Goal: Find specific page/section: Find specific page/section

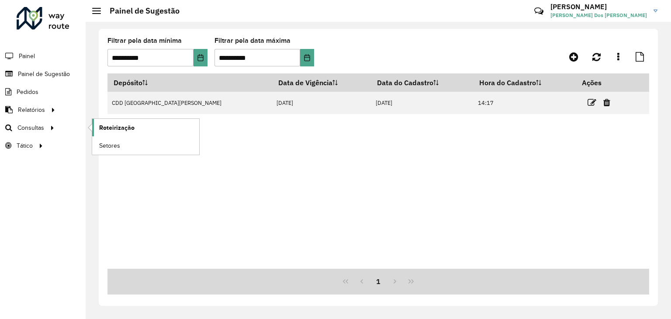
click at [110, 130] on span "Roteirização" at bounding box center [116, 127] width 35 height 9
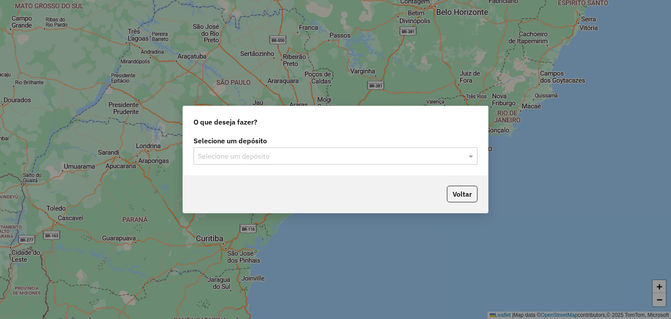
click at [315, 153] on input "text" at bounding box center [327, 156] width 258 height 10
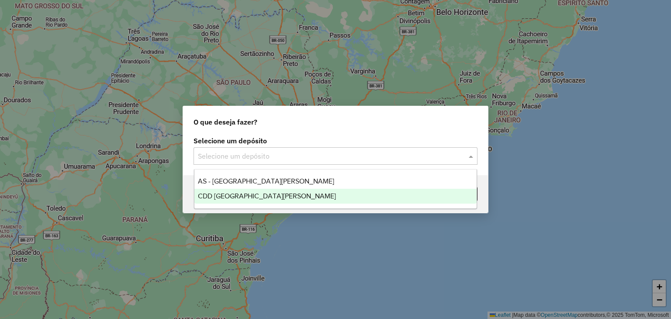
click at [271, 194] on div "CDD [GEOGRAPHIC_DATA][PERSON_NAME]" at bounding box center [335, 196] width 283 height 15
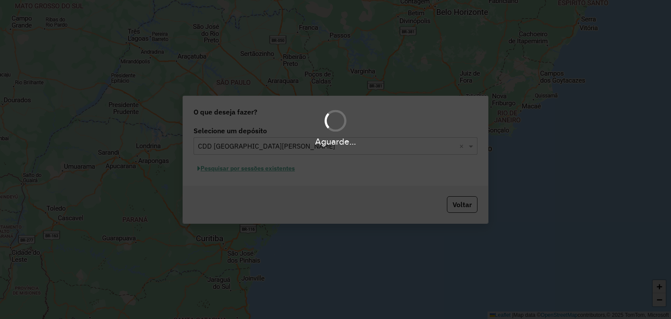
click at [276, 181] on div "Aguarde..." at bounding box center [335, 159] width 671 height 319
drag, startPoint x: 262, startPoint y: 190, endPoint x: 258, endPoint y: 183, distance: 8.0
click at [261, 189] on div "Aguarde..." at bounding box center [335, 159] width 671 height 319
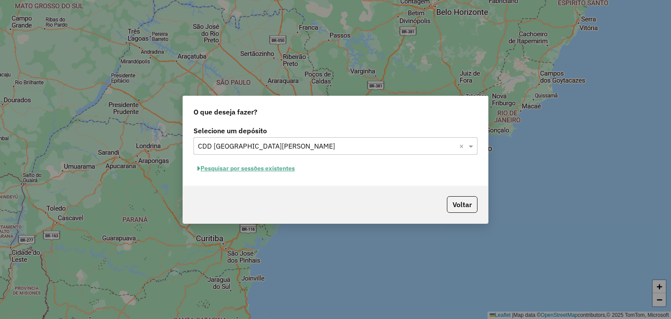
click at [253, 167] on button "Pesquisar por sessões existentes" at bounding box center [245, 169] width 105 height 14
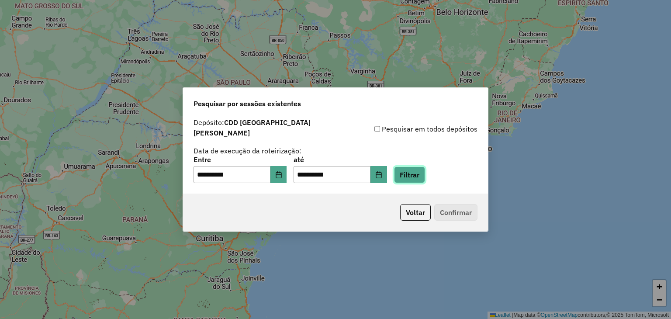
click at [422, 170] on button "Filtrar" at bounding box center [409, 174] width 31 height 17
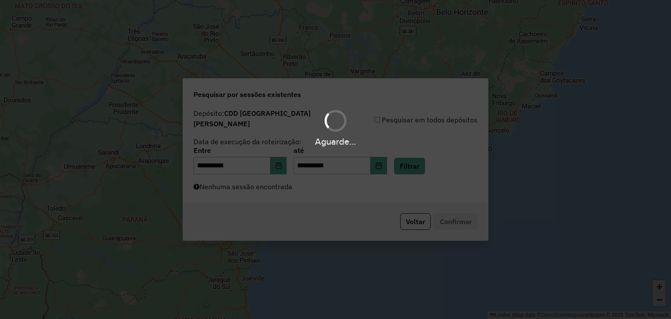
click at [278, 178] on div "Aguarde..." at bounding box center [335, 159] width 671 height 319
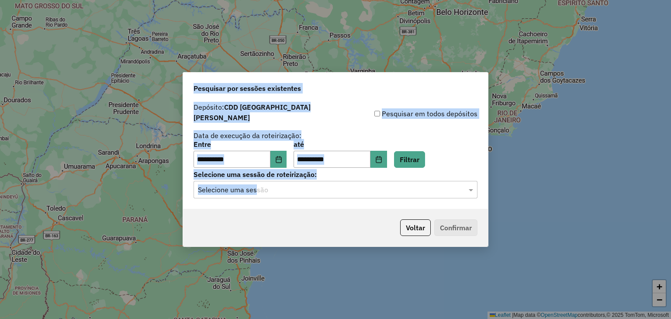
drag, startPoint x: 257, startPoint y: 194, endPoint x: 252, endPoint y: 187, distance: 8.1
click at [255, 193] on hb-app "**********" at bounding box center [335, 159] width 671 height 319
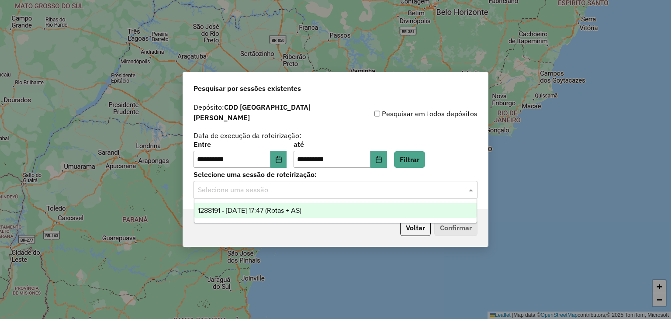
click at [252, 186] on input "text" at bounding box center [327, 190] width 258 height 10
drag, startPoint x: 266, startPoint y: 212, endPoint x: 283, endPoint y: 213, distance: 16.2
click at [267, 212] on span "1288191 - 04/10/2025 17:47 (Rotas + AS)" at bounding box center [249, 210] width 103 height 7
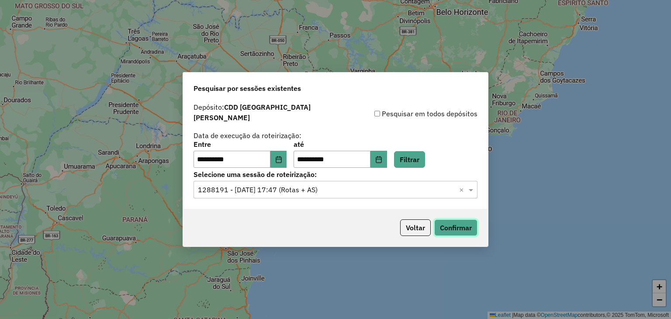
click at [456, 224] on button "Confirmar" at bounding box center [455, 227] width 43 height 17
click at [280, 156] on button "Choose Date" at bounding box center [278, 159] width 17 height 17
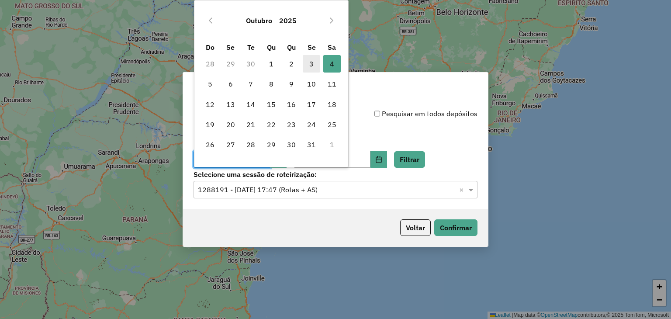
click at [314, 65] on span "3" at bounding box center [311, 63] width 17 height 17
type input "**********"
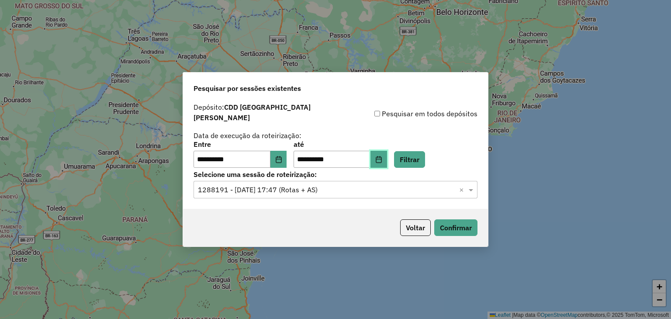
click at [382, 156] on icon "Choose Date" at bounding box center [378, 159] width 7 height 7
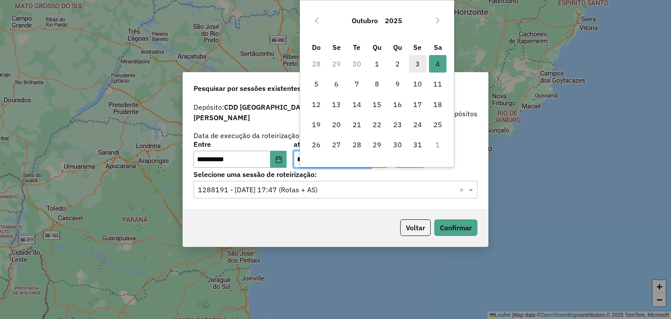
click at [419, 67] on span "3" at bounding box center [417, 63] width 17 height 17
type input "**********"
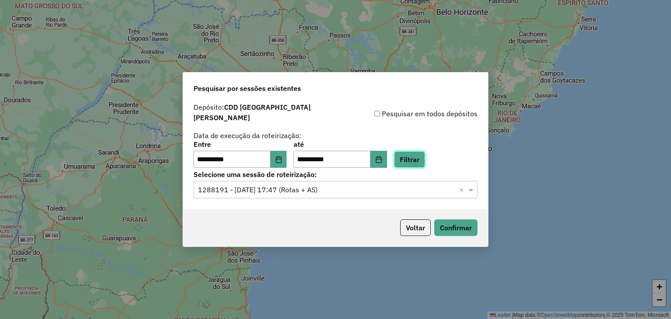
click at [416, 153] on button "Filtrar" at bounding box center [409, 159] width 31 height 17
click at [290, 192] on div "Selecione uma sessão × ×" at bounding box center [335, 189] width 284 height 17
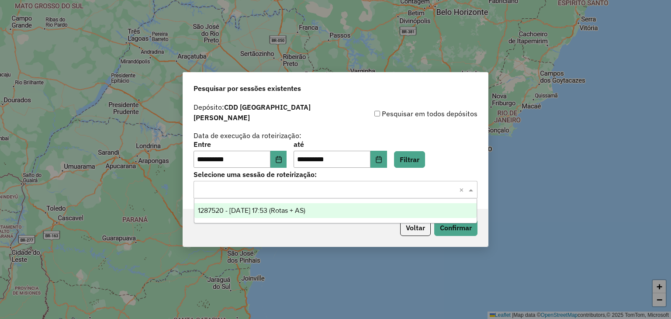
click at [285, 216] on div "1287520 - 03/10/2025 17:53 (Rotas + AS)" at bounding box center [335, 210] width 283 height 15
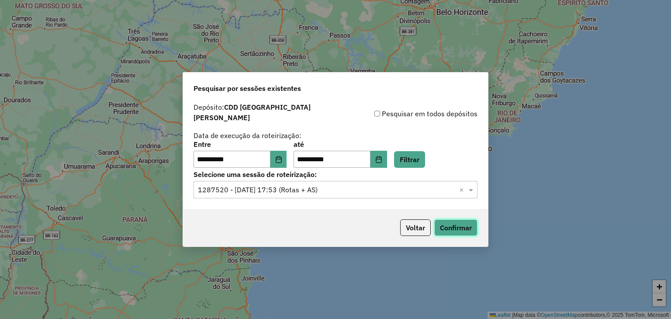
click at [451, 225] on button "Confirmar" at bounding box center [455, 227] width 43 height 17
click at [287, 159] on button "Choose Date" at bounding box center [278, 159] width 17 height 17
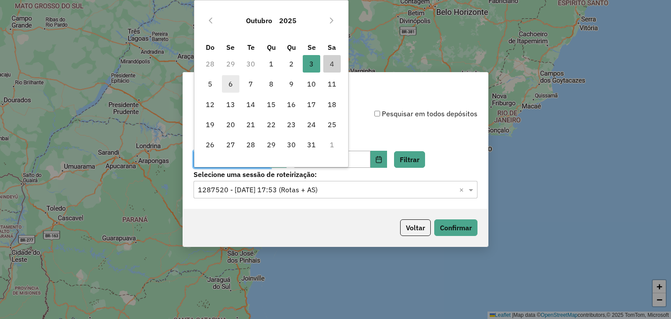
click at [229, 88] on span "6" at bounding box center [230, 83] width 17 height 17
type input "**********"
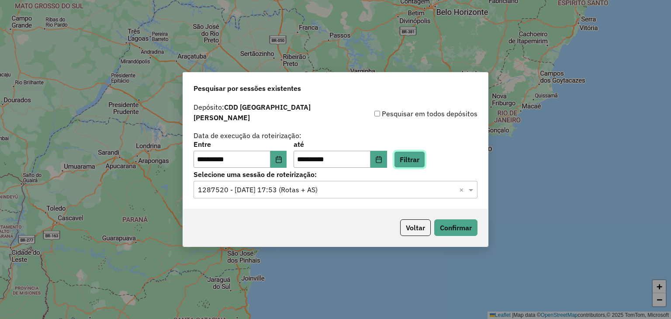
click at [425, 159] on button "Filtrar" at bounding box center [409, 159] width 31 height 17
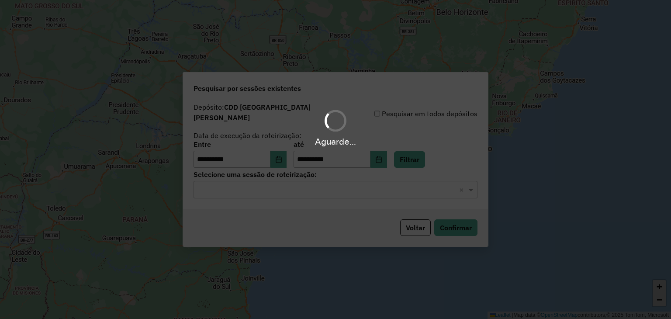
click at [279, 190] on hb-app "**********" at bounding box center [335, 159] width 671 height 319
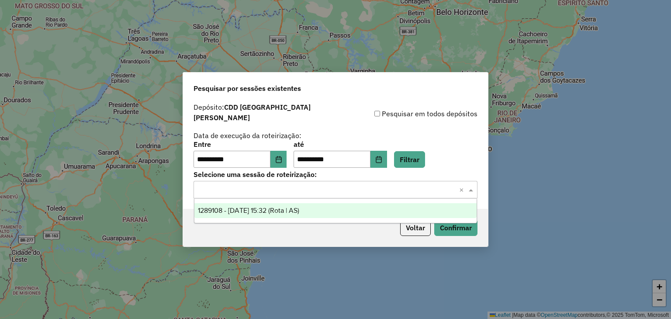
click at [279, 190] on input "text" at bounding box center [327, 190] width 258 height 10
click at [289, 217] on div "1289108 - 06/10/2025 15:32 (Rota | AS)" at bounding box center [335, 210] width 283 height 15
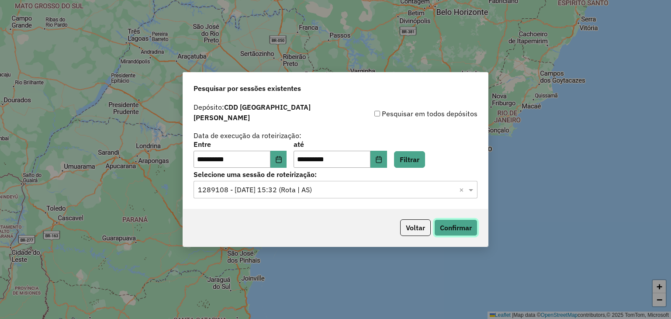
click at [454, 225] on button "Confirmar" at bounding box center [455, 227] width 43 height 17
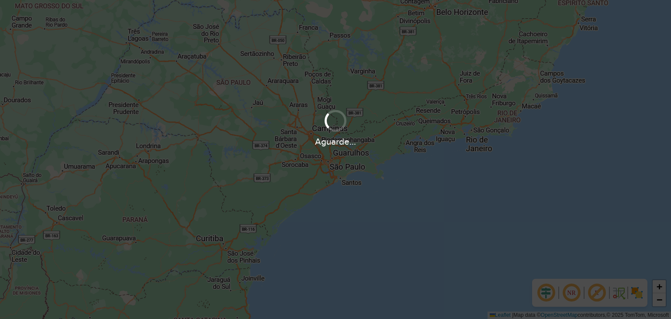
click at [338, 248] on div "+ − Leaflet | Map data © OpenStreetMap contributors,© 2025 TomTom, Microsoft" at bounding box center [335, 159] width 671 height 319
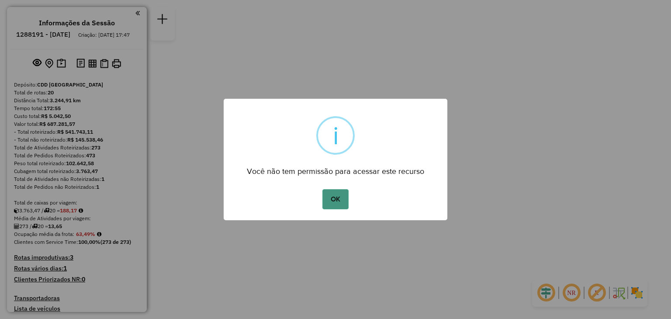
click at [337, 197] on button "OK" at bounding box center [335, 199] width 26 height 20
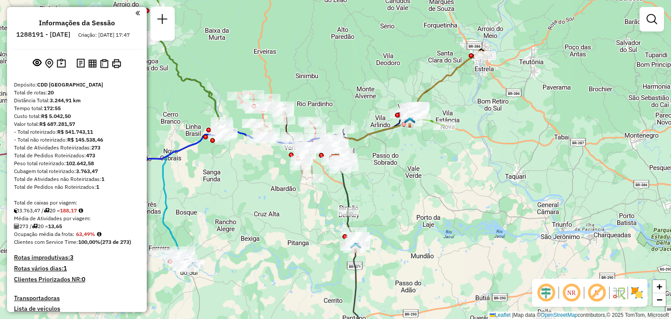
click at [246, 216] on div "Janela de atendimento Grade de atendimento Capacidade Transportadoras Veículos …" at bounding box center [335, 159] width 671 height 319
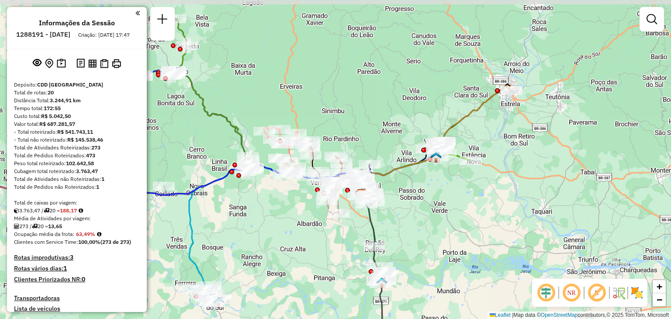
drag, startPoint x: 229, startPoint y: 142, endPoint x: 255, endPoint y: 176, distance: 43.1
click at [255, 176] on div at bounding box center [245, 171] width 22 height 9
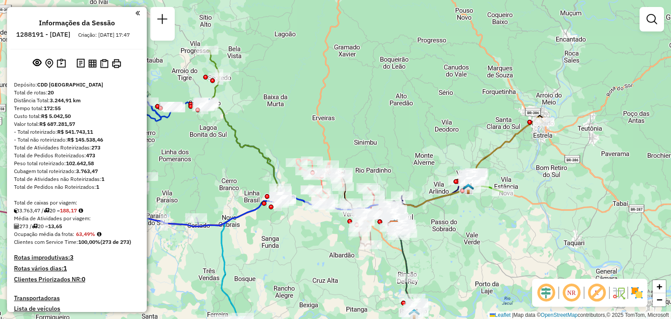
drag, startPoint x: 236, startPoint y: 91, endPoint x: 267, endPoint y: 122, distance: 44.2
click at [267, 122] on div "Janela de atendimento Grade de atendimento Capacidade Transportadoras Veículos …" at bounding box center [335, 159] width 671 height 319
drag, startPoint x: 365, startPoint y: 281, endPoint x: 324, endPoint y: 192, distance: 98.7
click at [324, 191] on div "Rota 6 - Placa JBP9G00 41806077 - ALBERTO F. WINK E CI Janela de atendimento Gr…" at bounding box center [335, 159] width 671 height 319
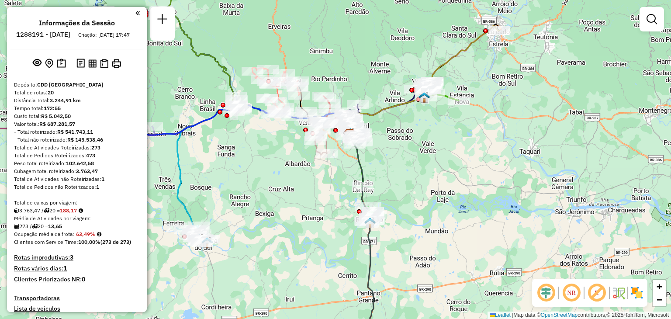
drag, startPoint x: 369, startPoint y: 257, endPoint x: 342, endPoint y: 175, distance: 87.0
click at [366, 221] on icon at bounding box center [370, 285] width 8 height 128
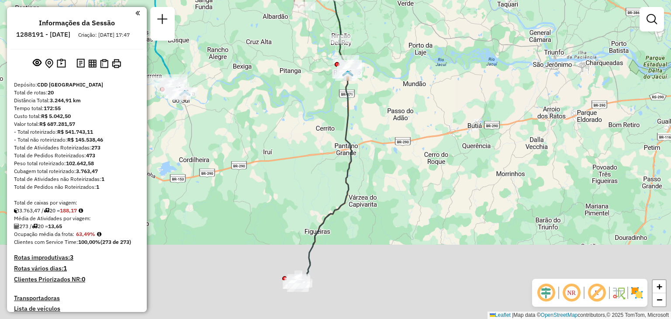
drag, startPoint x: 338, startPoint y: 195, endPoint x: 337, endPoint y: 161, distance: 34.1
click at [346, 131] on icon at bounding box center [322, 180] width 59 height 212
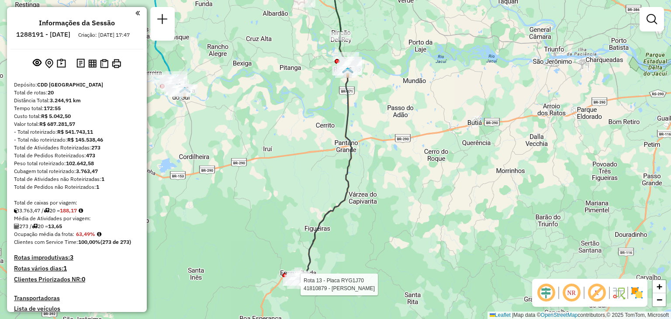
select select "**********"
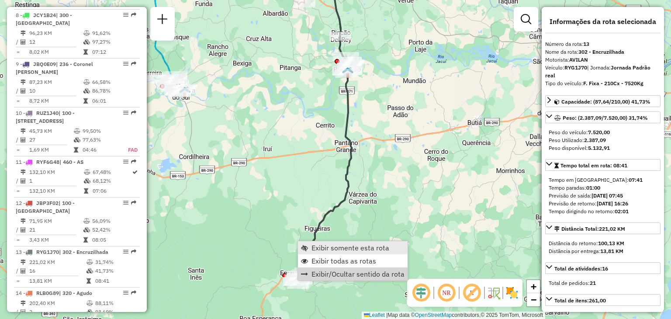
scroll to position [920, 0]
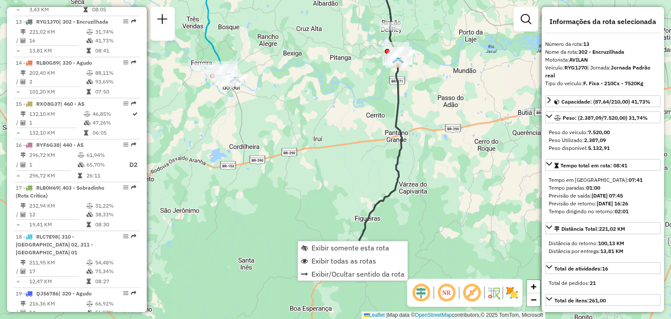
drag, startPoint x: 269, startPoint y: 180, endPoint x: 303, endPoint y: 159, distance: 39.9
click at [303, 159] on div "Janela de atendimento Grade de atendimento Capacidade Transportadoras Veículos …" at bounding box center [335, 159] width 671 height 319
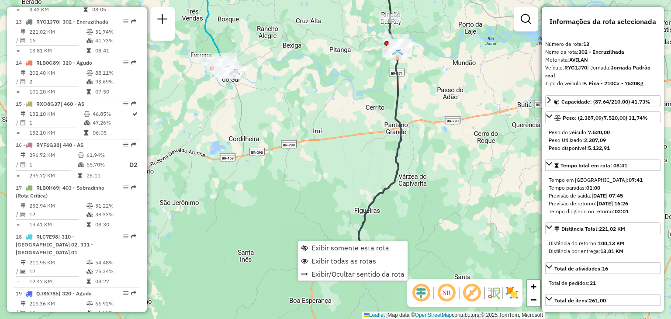
click at [307, 152] on div "Janela de atendimento Grade de atendimento Capacidade Transportadoras Veículos …" at bounding box center [335, 159] width 671 height 319
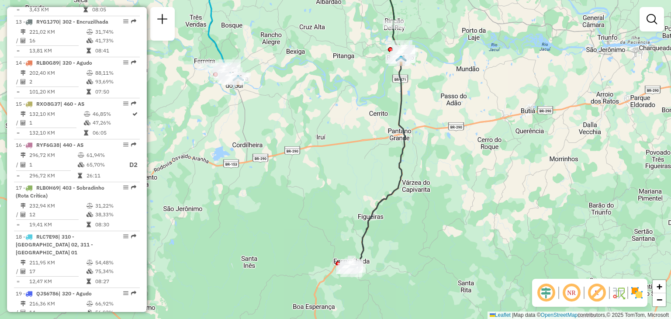
drag, startPoint x: 277, startPoint y: 236, endPoint x: 281, endPoint y: 242, distance: 7.2
click at [281, 242] on div "Janela de atendimento Grade de atendimento Capacidade Transportadoras Veículos …" at bounding box center [335, 159] width 671 height 319
click at [456, 134] on div "Janela de atendimento Grade de atendimento Capacidade Transportadoras Veículos …" at bounding box center [335, 159] width 671 height 319
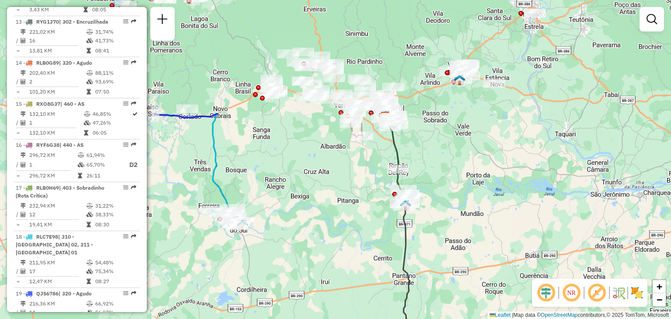
drag, startPoint x: 427, startPoint y: 95, endPoint x: 430, endPoint y: 240, distance: 145.0
click at [430, 240] on div "Janela de atendimento Grade de atendimento Capacidade Transportadoras Veículos …" at bounding box center [335, 159] width 671 height 319
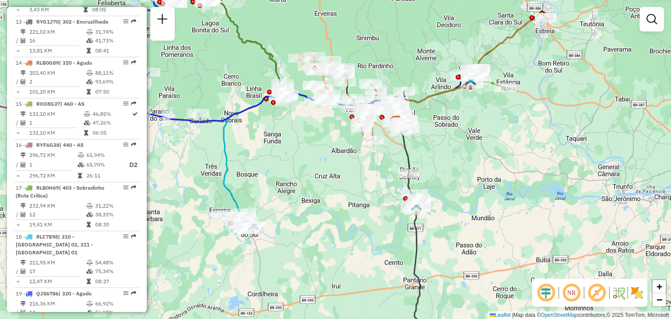
drag, startPoint x: 338, startPoint y: 191, endPoint x: 352, endPoint y: 200, distance: 16.6
click at [352, 200] on div "Janela de atendimento Grade de atendimento Capacidade Transportadoras Veículos …" at bounding box center [335, 159] width 671 height 319
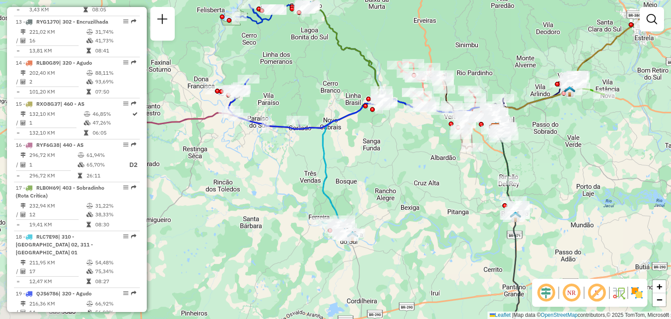
drag, startPoint x: 330, startPoint y: 192, endPoint x: 418, endPoint y: 161, distance: 93.5
click at [422, 160] on div "Janela de atendimento Grade de atendimento Capacidade Transportadoras Veículos …" at bounding box center [335, 159] width 671 height 319
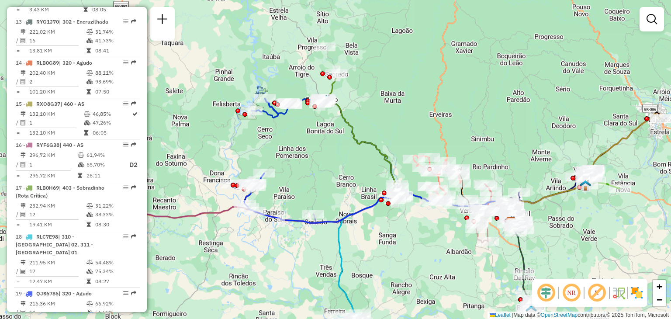
drag, startPoint x: 327, startPoint y: 148, endPoint x: 327, endPoint y: 259, distance: 111.3
click at [338, 262] on icon at bounding box center [425, 257] width 174 height 129
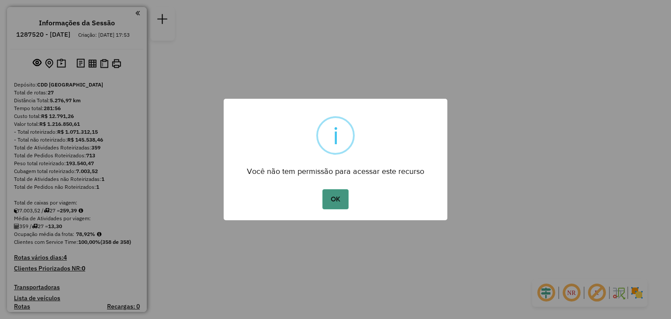
click at [338, 189] on button "OK" at bounding box center [335, 199] width 26 height 20
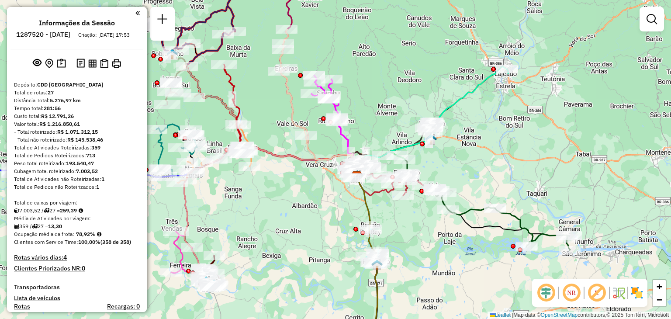
drag, startPoint x: 284, startPoint y: 161, endPoint x: 304, endPoint y: 176, distance: 25.0
click at [304, 176] on div "Janela de atendimento Grade de atendimento Capacidade Transportadoras Veículos …" at bounding box center [335, 159] width 671 height 319
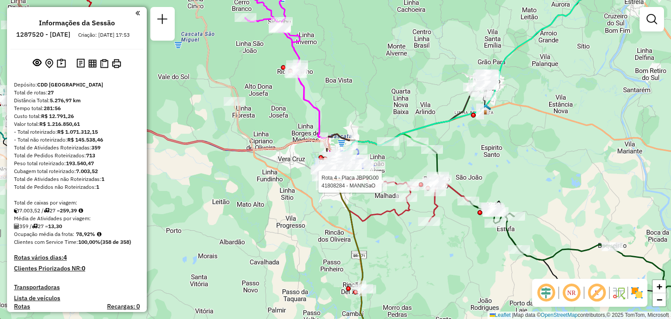
select select "**********"
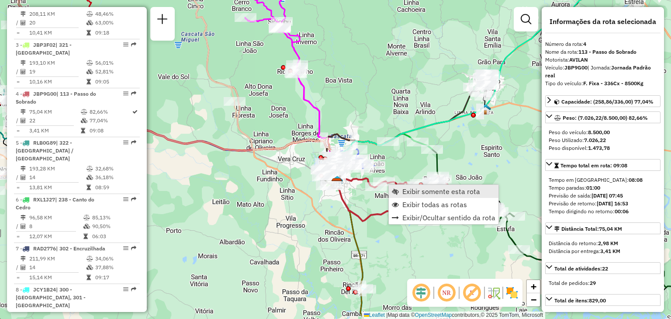
scroll to position [486, 0]
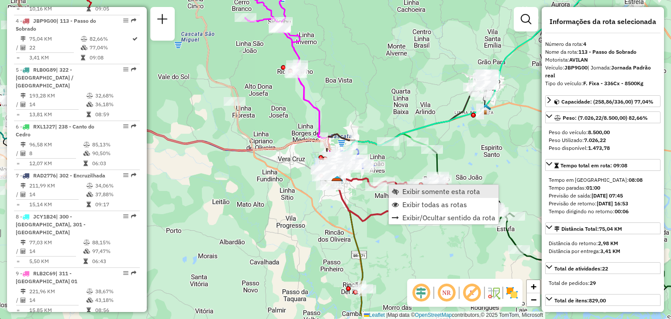
click at [402, 192] on link "Exibir somente esta rota" at bounding box center [444, 191] width 110 height 13
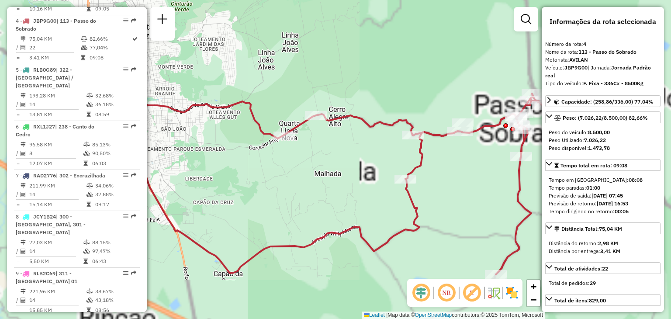
drag, startPoint x: 320, startPoint y: 177, endPoint x: 426, endPoint y: 190, distance: 106.9
click at [426, 190] on div "Janela de atendimento Grade de atendimento Capacidade Transportadoras Veículos …" at bounding box center [335, 159] width 671 height 319
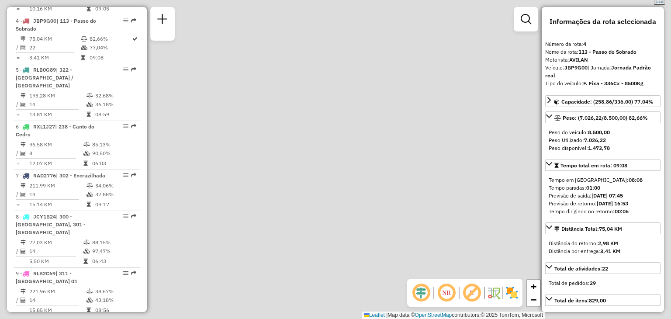
scroll to position [0, 0]
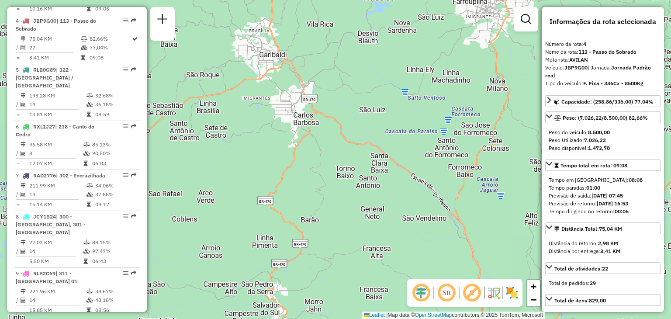
drag, startPoint x: 316, startPoint y: 152, endPoint x: 338, endPoint y: 114, distance: 43.8
click at [340, 109] on div "Janela de atendimento Grade de atendimento Capacidade Transportadoras Veículos …" at bounding box center [335, 159] width 671 height 319
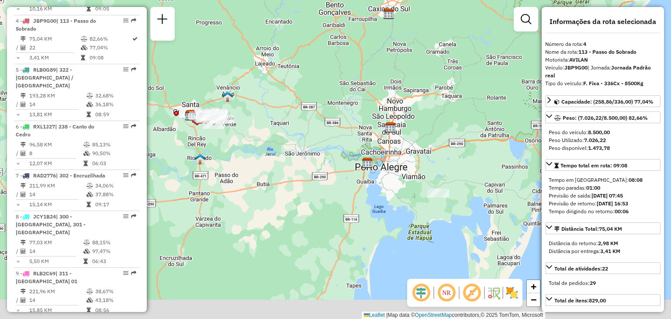
drag, startPoint x: 393, startPoint y: 211, endPoint x: 394, endPoint y: 127, distance: 83.8
click at [394, 127] on img at bounding box center [390, 127] width 11 height 11
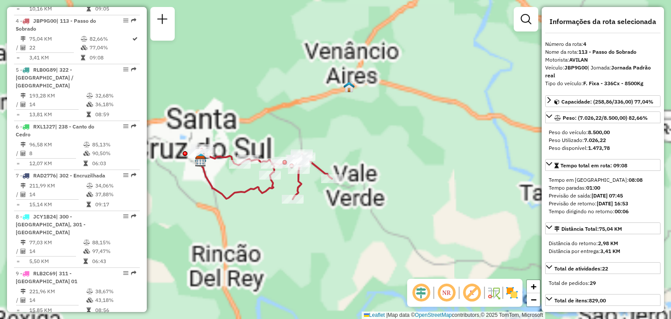
drag, startPoint x: 213, startPoint y: 138, endPoint x: 196, endPoint y: 166, distance: 32.1
click at [262, 107] on div "Janela de atendimento Grade de atendimento Capacidade Transportadoras Veículos …" at bounding box center [335, 159] width 671 height 319
click at [281, 134] on div "Janela de atendimento Grade de atendimento Capacidade Transportadoras Veículos …" at bounding box center [335, 159] width 671 height 319
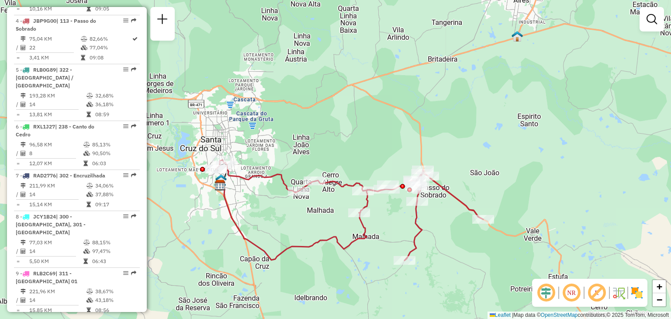
drag, startPoint x: 279, startPoint y: 152, endPoint x: 328, endPoint y: 141, distance: 50.1
click at [337, 142] on div "Janela de atendimento Grade de atendimento Capacidade Transportadoras Veículos …" at bounding box center [335, 159] width 671 height 319
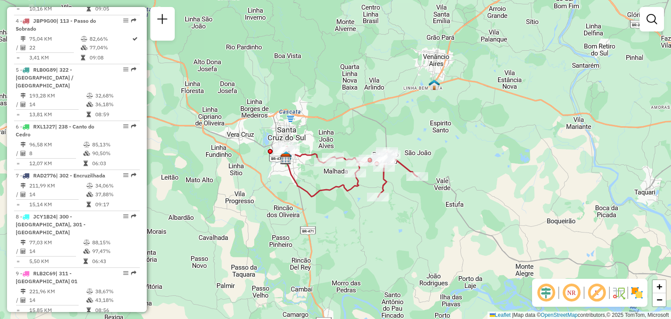
drag, startPoint x: 240, startPoint y: 206, endPoint x: 277, endPoint y: 186, distance: 42.2
click at [241, 204] on div "Janela de atendimento Grade de atendimento Capacidade Transportadoras Veículos …" at bounding box center [335, 159] width 671 height 319
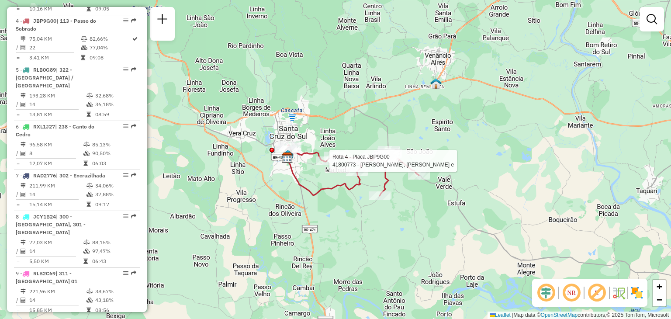
select select "**********"
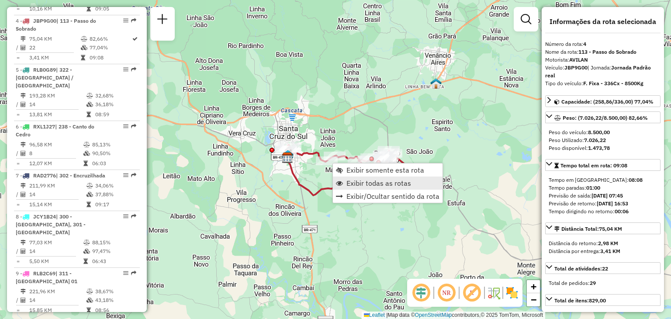
click at [356, 179] on span "Exibir todas as rotas" at bounding box center [378, 182] width 65 height 7
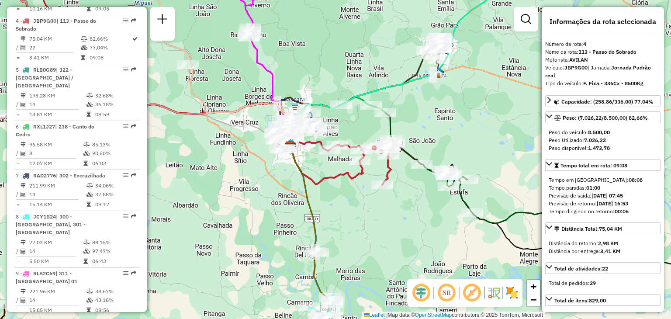
drag, startPoint x: 335, startPoint y: 225, endPoint x: 336, endPoint y: 211, distance: 13.6
click at [336, 211] on div "Janela de atendimento Grade de atendimento Capacidade Transportadoras Veículos …" at bounding box center [335, 159] width 671 height 319
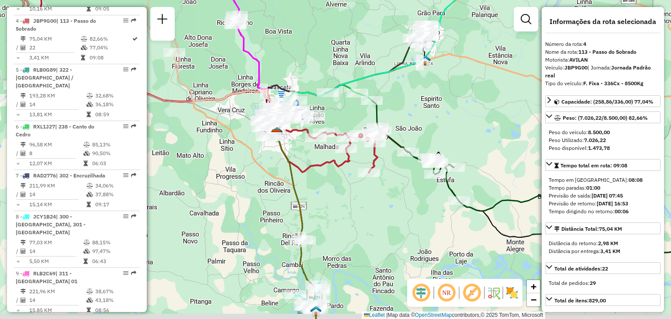
drag, startPoint x: 457, startPoint y: 138, endPoint x: 391, endPoint y: 89, distance: 82.4
click at [391, 89] on div "Janela de atendimento Grade de atendimento Capacidade Transportadoras Veículos …" at bounding box center [335, 159] width 671 height 319
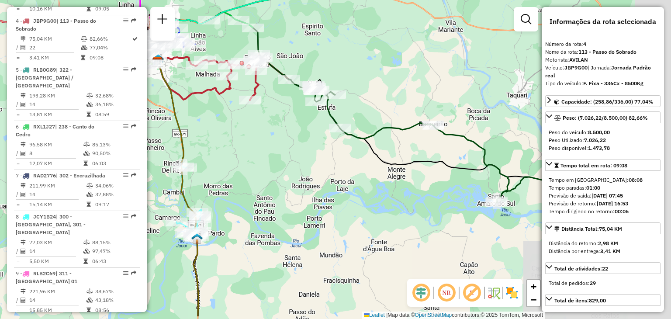
drag, startPoint x: 364, startPoint y: 193, endPoint x: 307, endPoint y: 173, distance: 60.1
click at [307, 175] on div "Janela de atendimento Grade de atendimento Capacidade Transportadoras Veículos …" at bounding box center [335, 159] width 671 height 319
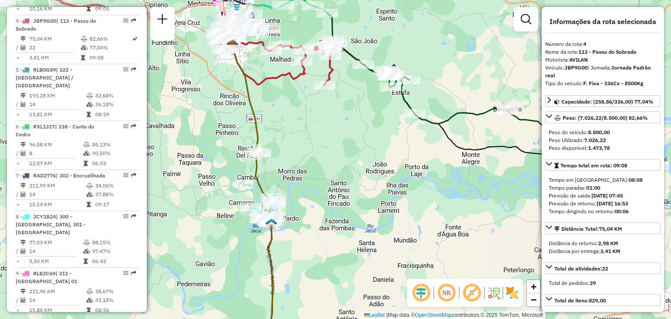
drag, startPoint x: 339, startPoint y: 168, endPoint x: 394, endPoint y: 175, distance: 55.0
click at [437, 156] on div "Janela de atendimento Grade de atendimento Capacidade Transportadoras Veículos …" at bounding box center [335, 159] width 671 height 319
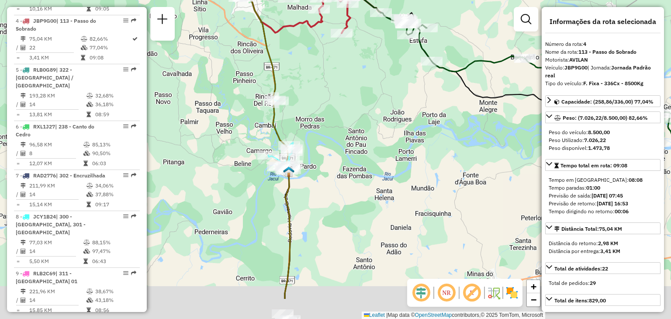
drag, startPoint x: 333, startPoint y: 198, endPoint x: 351, endPoint y: 146, distance: 55.0
click at [351, 146] on div "Janela de atendimento Grade de atendimento Capacidade Transportadoras Veículos …" at bounding box center [335, 159] width 671 height 319
drag, startPoint x: 318, startPoint y: 196, endPoint x: 360, endPoint y: 121, distance: 86.4
click at [360, 121] on div "Janela de atendimento Grade de atendimento Capacidade Transportadoras Veículos …" at bounding box center [335, 159] width 671 height 319
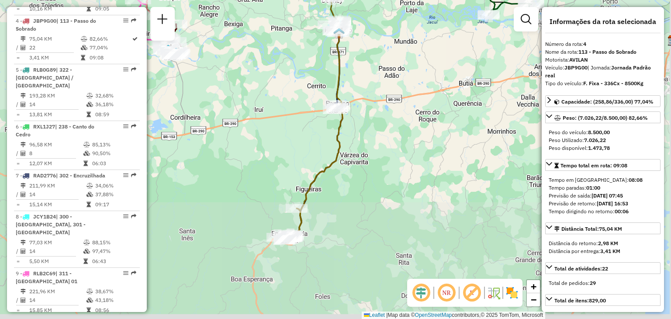
drag, startPoint x: 380, startPoint y: 203, endPoint x: 366, endPoint y: 101, distance: 102.3
click at [366, 101] on div "Janela de atendimento Grade de atendimento Capacidade Transportadoras Veículos …" at bounding box center [335, 159] width 671 height 319
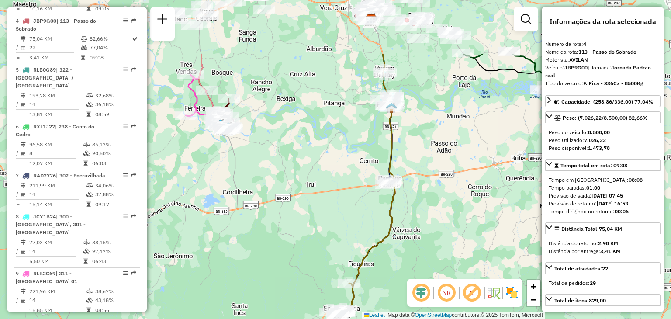
drag, startPoint x: 286, startPoint y: 140, endPoint x: 332, endPoint y: 211, distance: 84.4
click at [337, 227] on div "Janela de atendimento Grade de atendimento Capacidade Transportadoras Veículos …" at bounding box center [335, 159] width 671 height 319
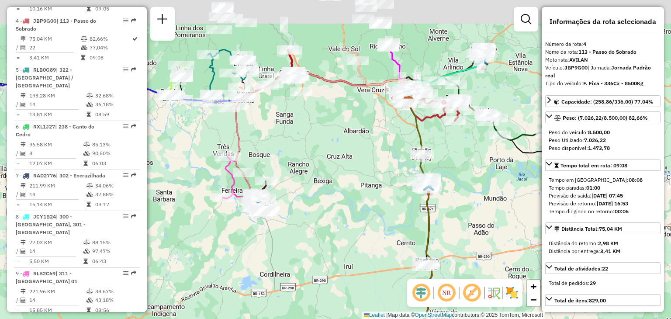
drag, startPoint x: 329, startPoint y: 181, endPoint x: 293, endPoint y: 182, distance: 35.8
click at [341, 204] on div "Janela de atendimento Grade de atendimento Capacidade Transportadoras Veículos …" at bounding box center [335, 159] width 671 height 319
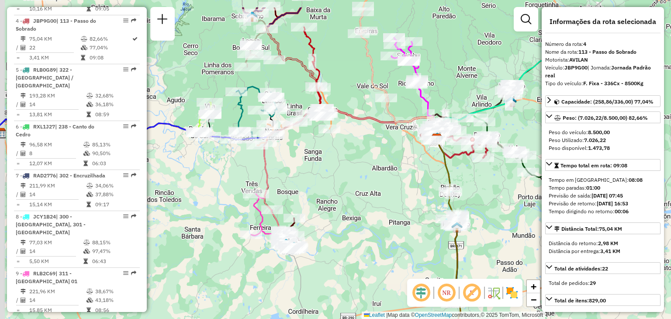
drag, startPoint x: 268, startPoint y: 163, endPoint x: 302, endPoint y: 208, distance: 56.7
click at [302, 208] on div "Janela de atendimento Grade de atendimento Capacidade Transportadoras Veículos …" at bounding box center [335, 159] width 671 height 319
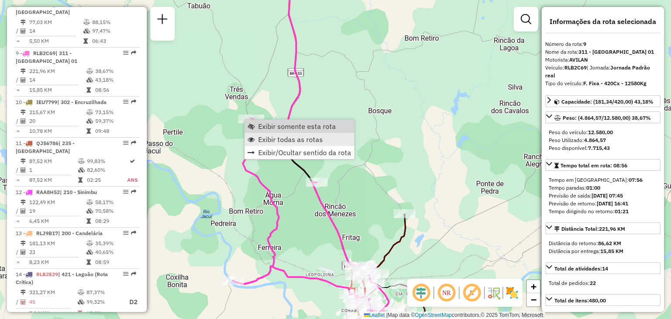
scroll to position [730, 0]
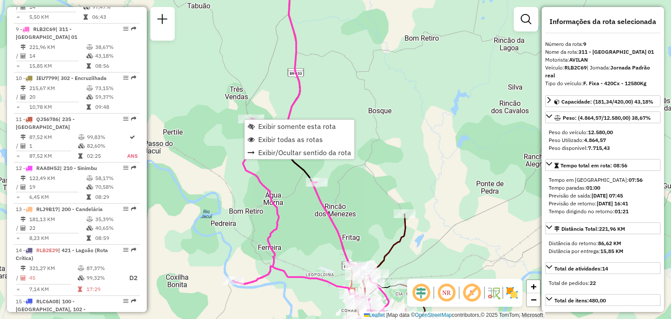
click at [211, 176] on div "Janela de atendimento Grade de atendimento Capacidade Transportadoras Veículos …" at bounding box center [335, 159] width 671 height 319
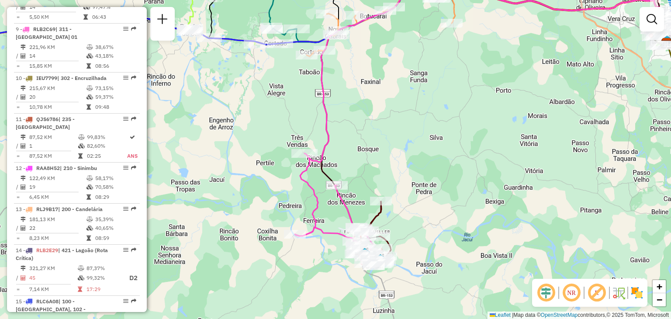
drag, startPoint x: 400, startPoint y: 120, endPoint x: 392, endPoint y: 144, distance: 25.1
click at [392, 144] on div "Janela de atendimento Grade de atendimento Capacidade Transportadoras Veículos …" at bounding box center [335, 159] width 671 height 319
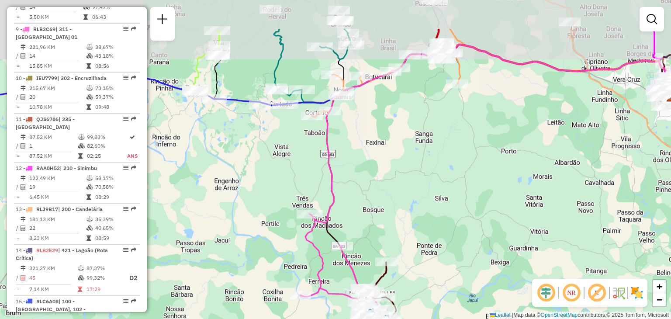
drag, startPoint x: 381, startPoint y: 171, endPoint x: 377, endPoint y: 200, distance: 29.0
click at [379, 203] on div "Janela de atendimento Grade de atendimento Capacidade Transportadoras Veículos …" at bounding box center [335, 159] width 671 height 319
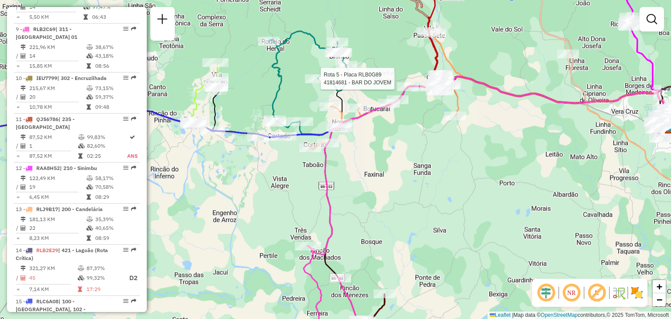
select select "**********"
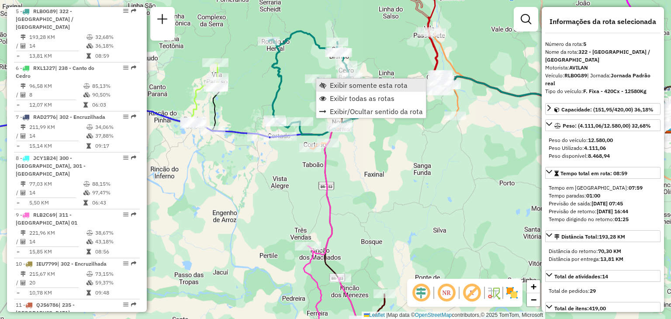
scroll to position [534, 0]
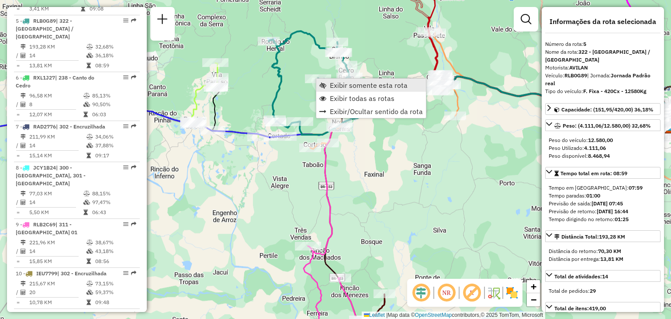
click at [330, 86] on span "Exibir somente esta rota" at bounding box center [369, 85] width 78 height 7
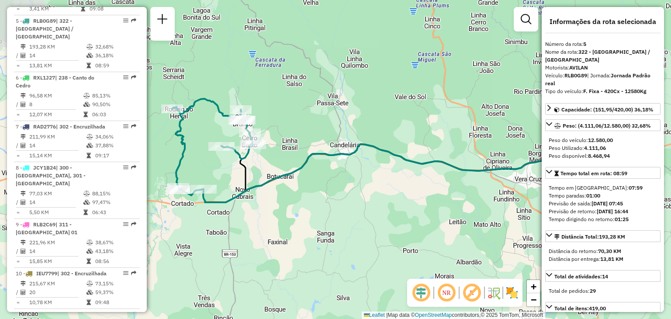
drag, startPoint x: 301, startPoint y: 147, endPoint x: 429, endPoint y: 103, distance: 135.2
click at [429, 103] on div "Janela de atendimento Grade de atendimento Capacidade Transportadoras Veículos …" at bounding box center [335, 159] width 671 height 319
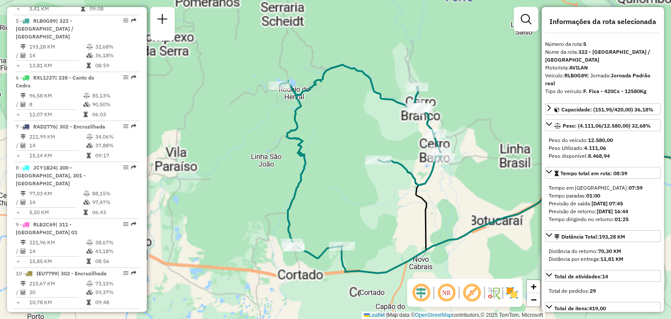
drag, startPoint x: 342, startPoint y: 144, endPoint x: 346, endPoint y: 166, distance: 22.5
click at [346, 166] on div "Janela de atendimento Grade de atendimento Capacidade Transportadoras Veículos …" at bounding box center [335, 159] width 671 height 319
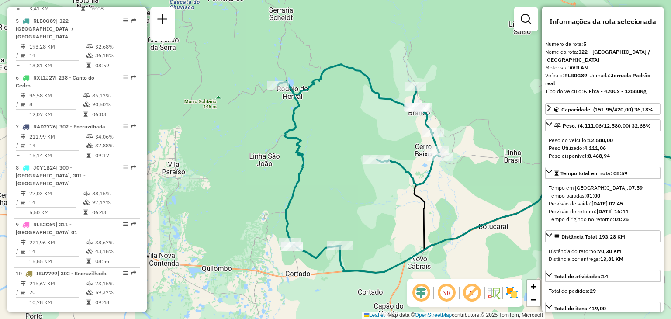
drag, startPoint x: 351, startPoint y: 186, endPoint x: 344, endPoint y: 80, distance: 105.5
click at [351, 185] on div "Janela de atendimento Grade de atendimento Capacidade Transportadoras Veículos …" at bounding box center [335, 159] width 671 height 319
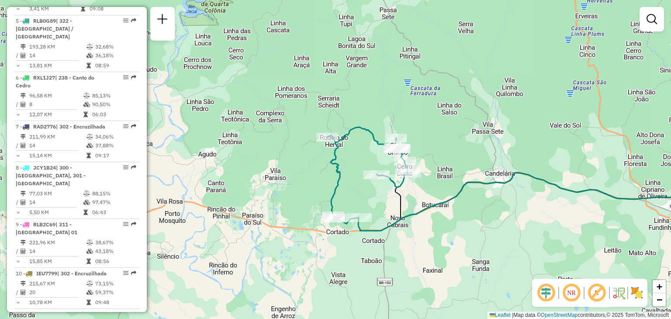
drag, startPoint x: 423, startPoint y: 214, endPoint x: 401, endPoint y: 158, distance: 60.0
click at [401, 172] on icon at bounding box center [545, 204] width 374 height 64
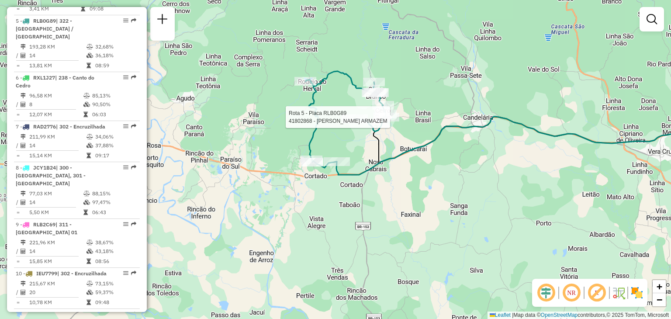
select select "**********"
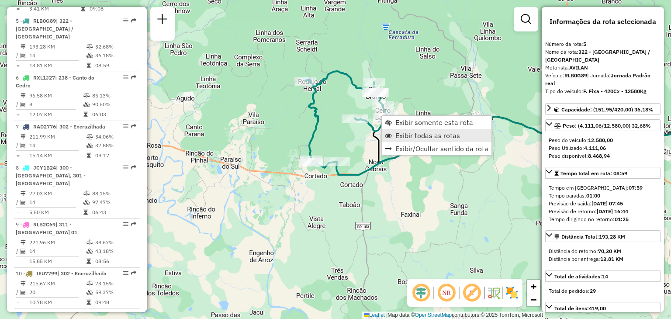
click at [422, 136] on span "Exibir todas as rotas" at bounding box center [427, 135] width 65 height 7
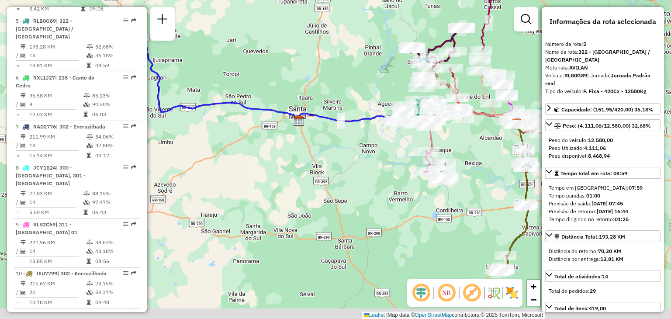
drag, startPoint x: 361, startPoint y: 231, endPoint x: 369, endPoint y: 165, distance: 66.4
click at [370, 165] on div "Janela de atendimento Grade de atendimento Capacidade Transportadoras Veículos …" at bounding box center [335, 159] width 671 height 319
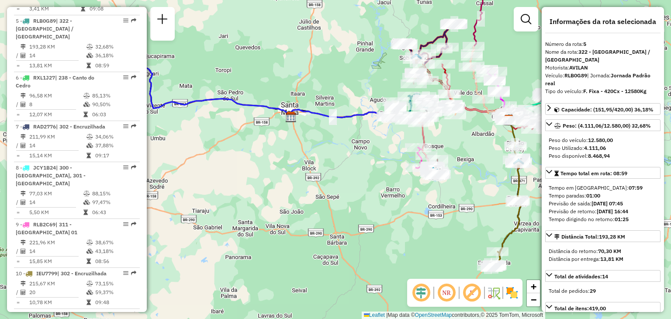
drag, startPoint x: 468, startPoint y: 196, endPoint x: 422, endPoint y: 193, distance: 46.5
click at [422, 193] on div "Janela de atendimento Grade de atendimento Capacidade Transportadoras Veículos …" at bounding box center [335, 159] width 671 height 319
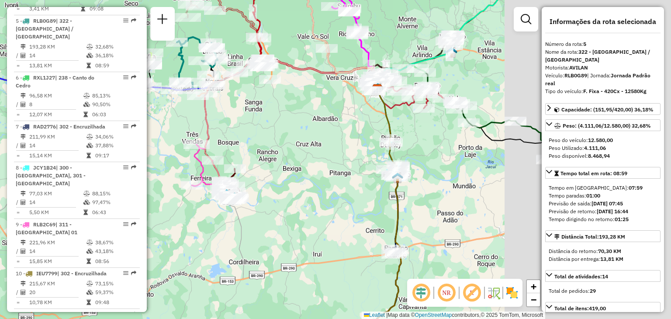
drag, startPoint x: 486, startPoint y: 147, endPoint x: 253, endPoint y: 167, distance: 233.6
click at [253, 167] on div "Janela de atendimento Grade de atendimento Capacidade Transportadoras Veículos …" at bounding box center [335, 159] width 671 height 319
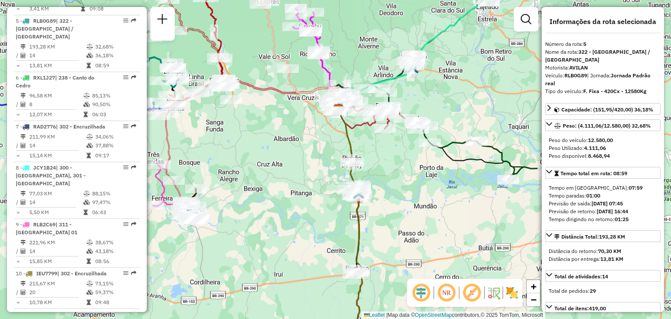
drag, startPoint x: 368, startPoint y: 166, endPoint x: 363, endPoint y: 142, distance: 24.8
click at [363, 144] on div "Rota 8 - Placa JCY1B24 41809512 - RESTAURANTE ROTA 471 Janela de atendimento Gr…" at bounding box center [335, 159] width 671 height 319
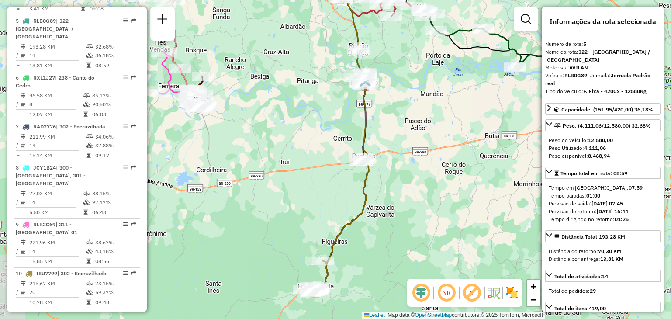
drag, startPoint x: 404, startPoint y: 174, endPoint x: 431, endPoint y: 240, distance: 70.7
click at [431, 242] on div "Janela de atendimento Grade de atendimento Capacidade Transportadoras Veículos …" at bounding box center [335, 159] width 671 height 319
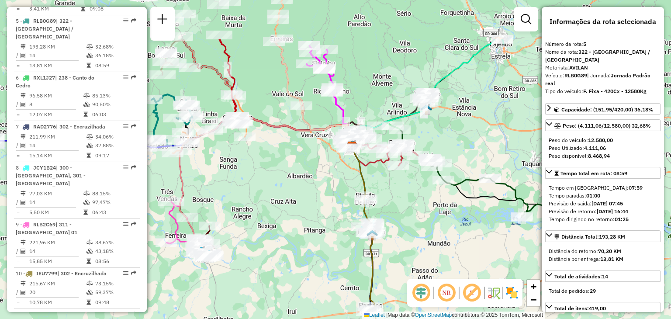
drag, startPoint x: 438, startPoint y: 159, endPoint x: 444, endPoint y: 231, distance: 72.3
click at [445, 234] on div "Janela de atendimento Grade de atendimento Capacidade Transportadoras Veículos …" at bounding box center [335, 159] width 671 height 319
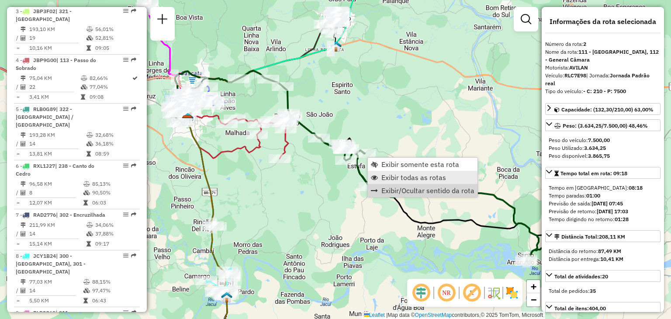
scroll to position [388, 0]
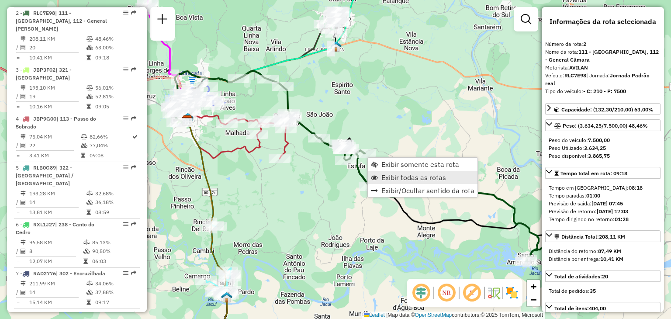
click at [421, 177] on span "Exibir todas as rotas" at bounding box center [413, 177] width 65 height 7
click at [391, 165] on span "Exibir somente esta rota" at bounding box center [423, 162] width 78 height 7
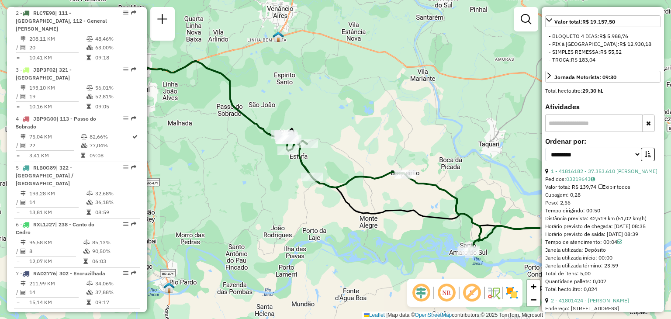
scroll to position [393, 0]
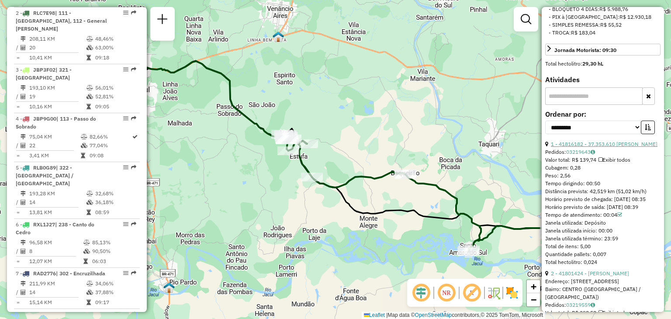
click at [608, 143] on link "1 - 41816182 - 37.353.610 ADRIANA MARIA AGNES" at bounding box center [604, 144] width 107 height 7
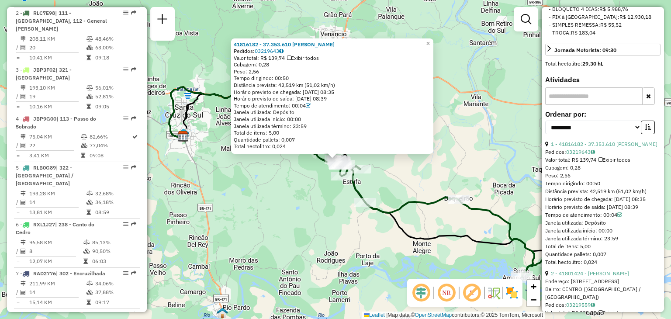
click at [306, 182] on div "41816182 - 37.353.610 ADRIANA MARIA AGNES Pedidos: 03219643 Valor total: R$ 139…" at bounding box center [335, 159] width 671 height 319
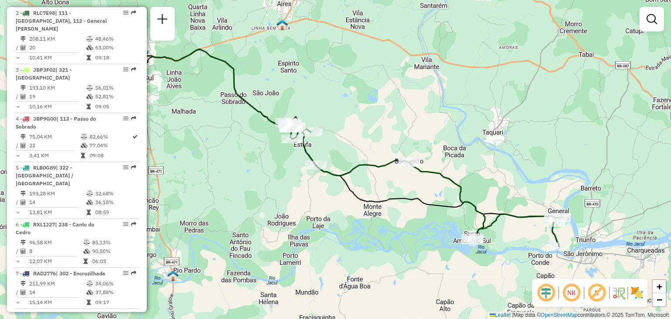
drag, startPoint x: 410, startPoint y: 216, endPoint x: 360, endPoint y: 178, distance: 63.3
click at [360, 178] on div "Janela de atendimento Grade de atendimento Capacidade Transportadoras Veículos …" at bounding box center [335, 159] width 671 height 319
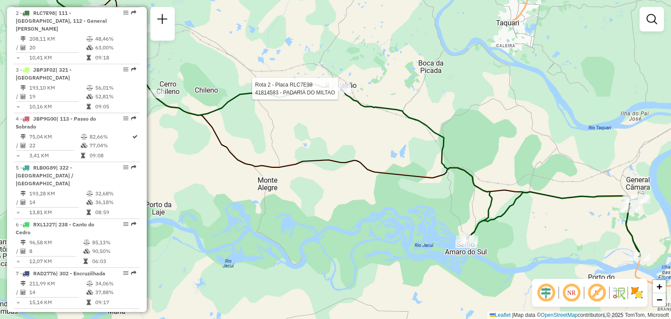
select select "**********"
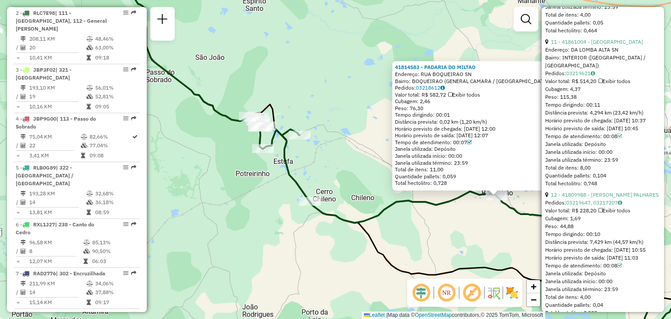
scroll to position [2096, 0]
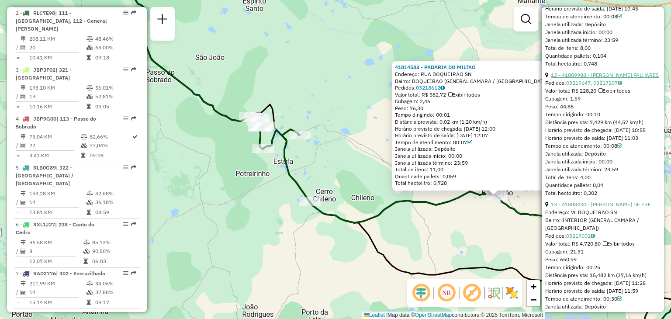
click at [593, 78] on link "12 - 41809988 - ADRIEL PIMENTEL PALHARES" at bounding box center [605, 75] width 108 height 7
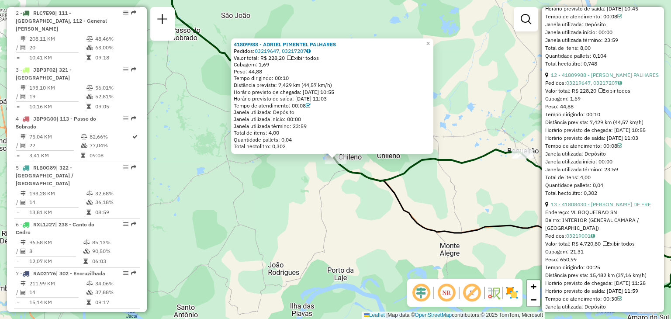
click at [607, 207] on link "13 - 41808430 - VARLETH LUCAS DE FRE" at bounding box center [601, 204] width 100 height 7
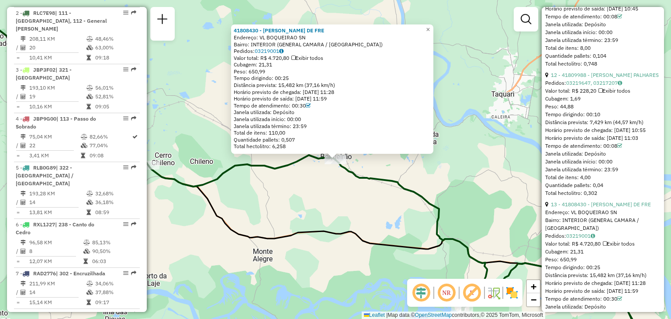
click at [387, 188] on div "41808430 - VARLETH LUCAS DE FRE Endereço: VL BOQUEIRAO SN Bairro: INTERIOR (GEN…" at bounding box center [335, 159] width 671 height 319
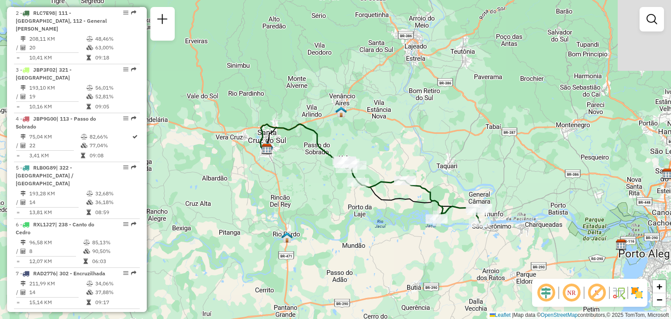
drag, startPoint x: 386, startPoint y: 150, endPoint x: 389, endPoint y: 165, distance: 15.3
click at [386, 150] on div "Janela de atendimento Grade de atendimento Capacidade Transportadoras Veículos …" at bounding box center [335, 159] width 671 height 319
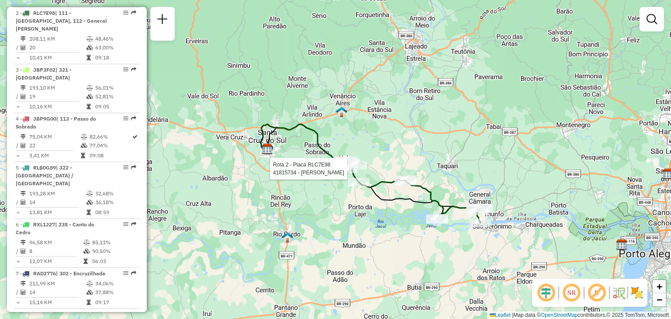
select select "**********"
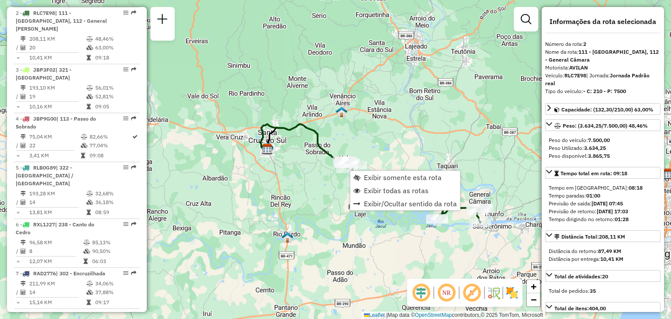
drag, startPoint x: 350, startPoint y: 181, endPoint x: 319, endPoint y: 186, distance: 31.4
click at [319, 186] on div "Janela de atendimento Grade de atendimento Capacidade Transportadoras Veículos …" at bounding box center [335, 159] width 671 height 319
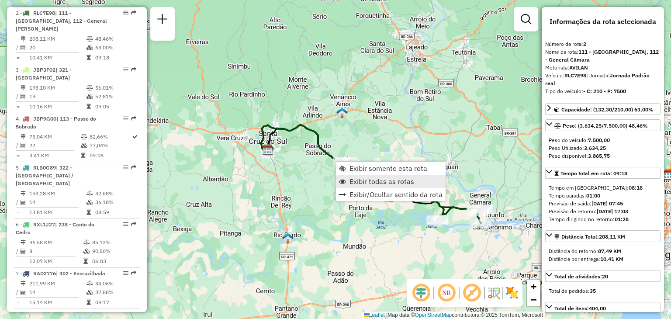
click at [354, 180] on span "Exibir todas as rotas" at bounding box center [381, 181] width 65 height 7
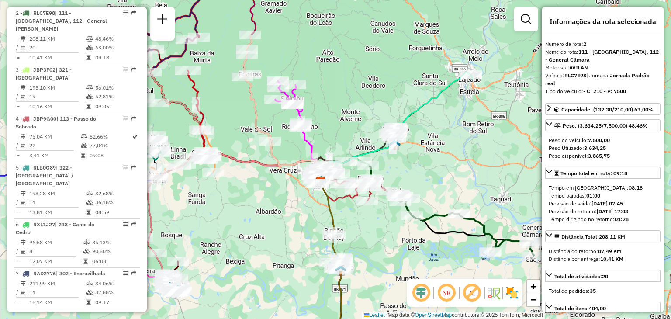
drag, startPoint x: 320, startPoint y: 202, endPoint x: 379, endPoint y: 224, distance: 63.4
click at [345, 232] on icon at bounding box center [333, 282] width 24 height 201
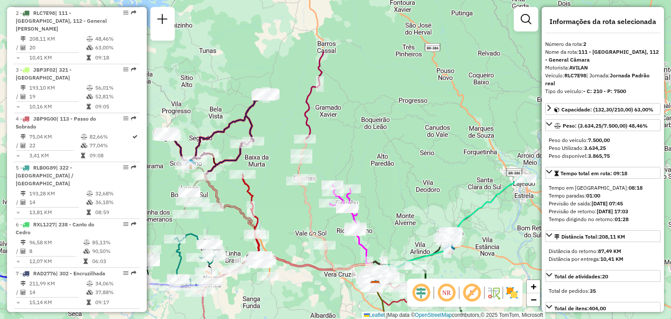
drag, startPoint x: 297, startPoint y: 147, endPoint x: 290, endPoint y: 193, distance: 46.8
click at [291, 195] on div "Janela de atendimento Grade de atendimento Capacidade Transportadoras Veículos …" at bounding box center [335, 159] width 671 height 319
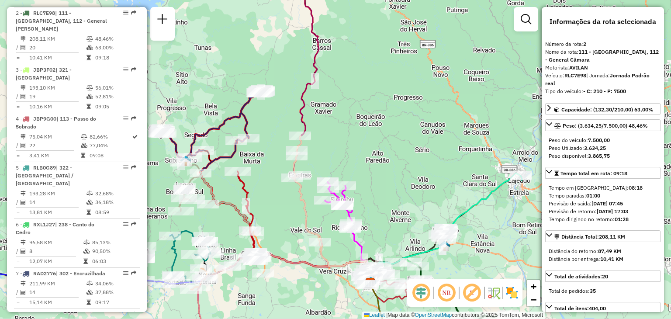
drag, startPoint x: 332, startPoint y: 170, endPoint x: 325, endPoint y: 147, distance: 24.2
click at [325, 147] on div "Janela de atendimento Grade de atendimento Capacidade Transportadoras Veículos …" at bounding box center [335, 159] width 671 height 319
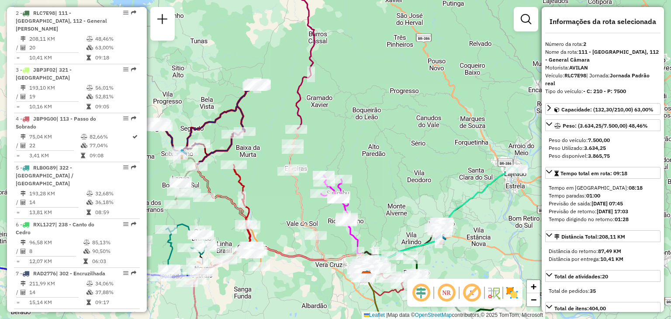
drag, startPoint x: 264, startPoint y: 215, endPoint x: 280, endPoint y: 150, distance: 67.5
click at [280, 150] on div "Janela de atendimento Grade de atendimento Capacidade Transportadoras Veículos …" at bounding box center [335, 159] width 671 height 319
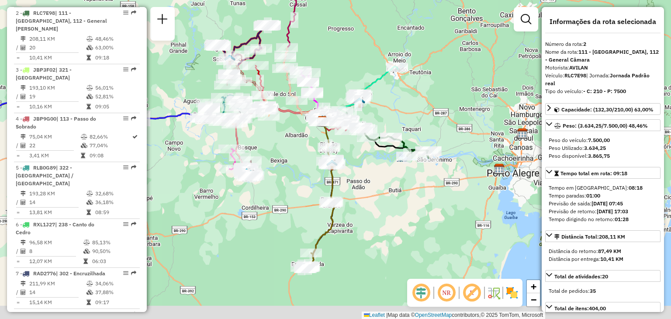
drag, startPoint x: 298, startPoint y: 177, endPoint x: 286, endPoint y: 118, distance: 60.1
click at [288, 117] on div "Janela de atendimento Grade de atendimento Capacidade Transportadoras Veículos …" at bounding box center [335, 159] width 671 height 319
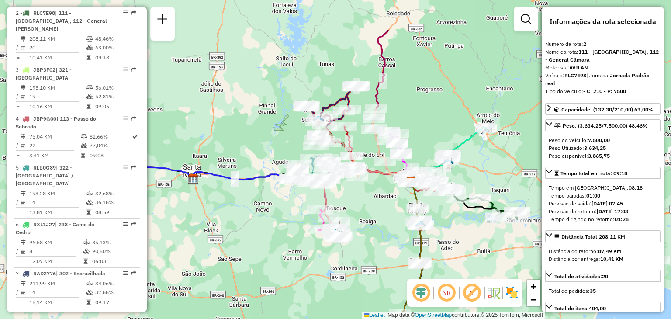
drag, startPoint x: 290, startPoint y: 185, endPoint x: 335, endPoint y: 233, distance: 65.8
click at [362, 250] on div "Janela de atendimento Grade de atendimento Capacidade Transportadoras Veículos …" at bounding box center [335, 159] width 671 height 319
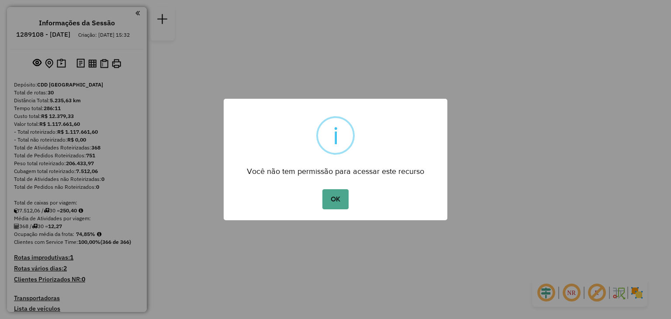
drag, startPoint x: 339, startPoint y: 195, endPoint x: 326, endPoint y: 264, distance: 70.7
click at [338, 195] on button "OK" at bounding box center [335, 199] width 26 height 20
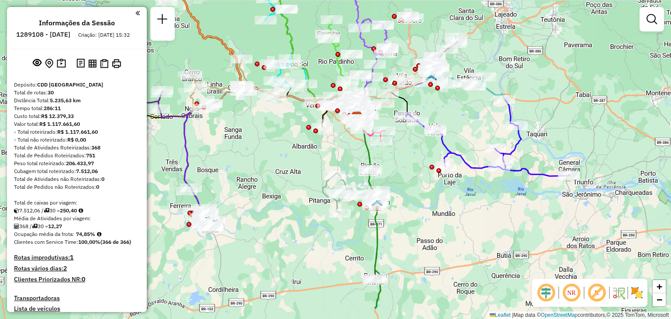
drag, startPoint x: 253, startPoint y: 242, endPoint x: 273, endPoint y: 193, distance: 52.6
click at [276, 198] on div "Janela de atendimento Grade de atendimento Capacidade Transportadoras Veículos …" at bounding box center [335, 159] width 671 height 319
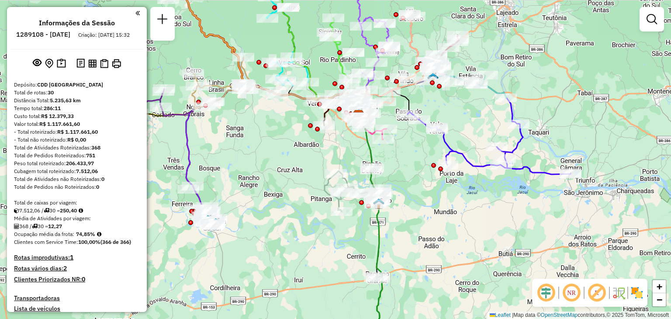
click at [70, 36] on h6 "1289108 - [DATE]" at bounding box center [43, 35] width 54 height 8
click at [76, 39] on div "Criação: [DATE] 15:32" at bounding box center [104, 35] width 59 height 8
click at [70, 32] on h6 "1289108 - [DATE]" at bounding box center [43, 35] width 54 height 8
click at [108, 112] on div "Tempo total: 286:11" at bounding box center [77, 108] width 126 height 8
select select "**********"
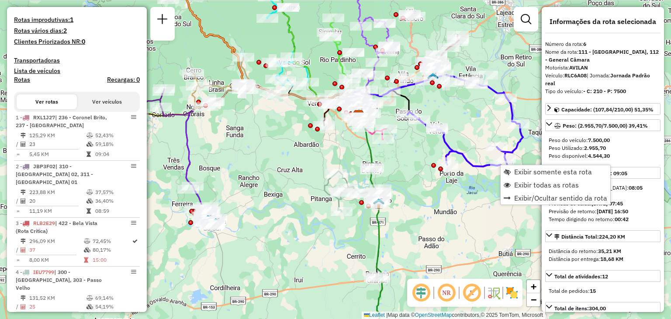
scroll to position [594, 0]
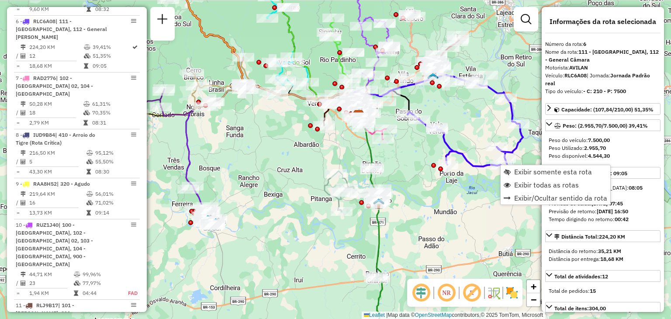
click at [643, 151] on div "Peso Utilizado: 2.955,70" at bounding box center [602, 148] width 108 height 8
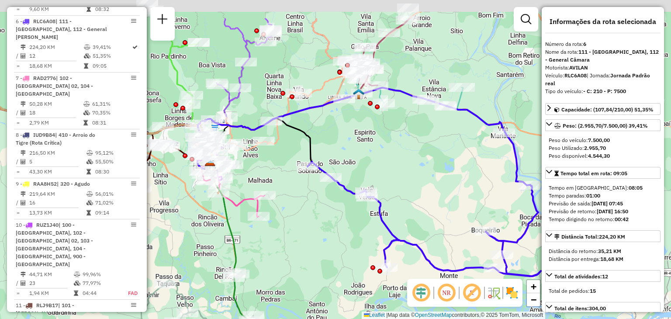
drag, startPoint x: 452, startPoint y: 139, endPoint x: 455, endPoint y: 129, distance: 10.5
click at [455, 151] on div "Janela de atendimento Grade de atendimento Capacidade Transportadoras Veículos …" at bounding box center [335, 159] width 671 height 319
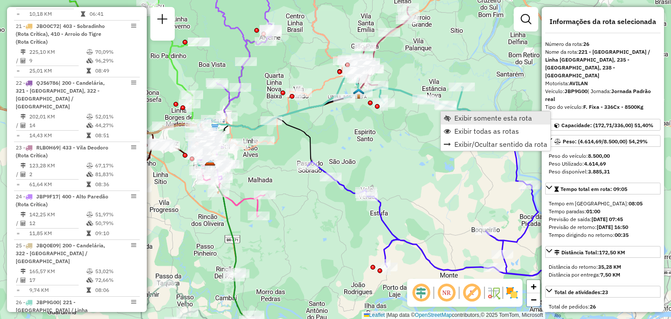
scroll to position [1598, 0]
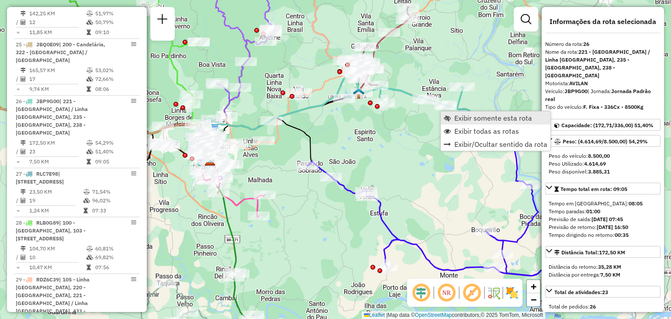
click at [454, 114] on link "Exibir somente esta rota" at bounding box center [496, 117] width 110 height 13
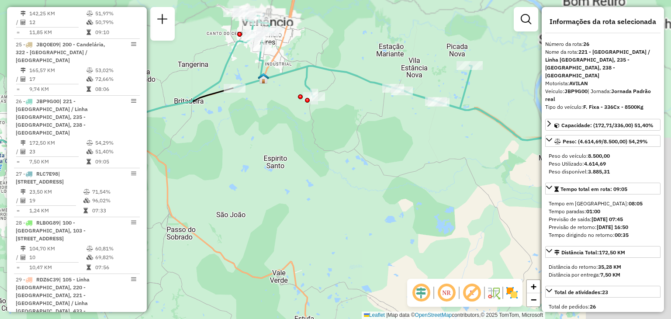
drag, startPoint x: 359, startPoint y: 98, endPoint x: 347, endPoint y: 95, distance: 12.7
click at [347, 94] on div "Janela de atendimento Grade de atendimento Capacidade Transportadoras Veículos …" at bounding box center [335, 159] width 671 height 319
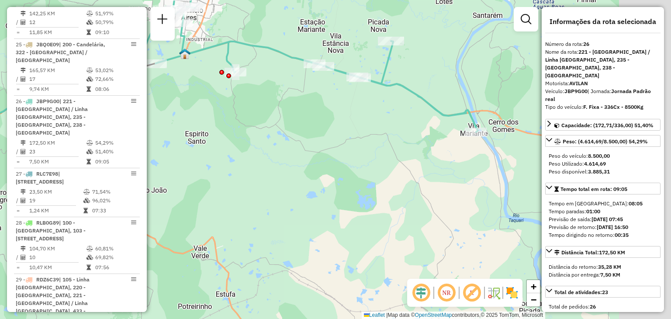
drag, startPoint x: 461, startPoint y: 127, endPoint x: 344, endPoint y: 97, distance: 120.9
click at [319, 80] on div "Rota 26 - Placa JBP9G00 41808657 - AURI [PERSON_NAME] Janela de atendimento Gra…" at bounding box center [335, 159] width 671 height 319
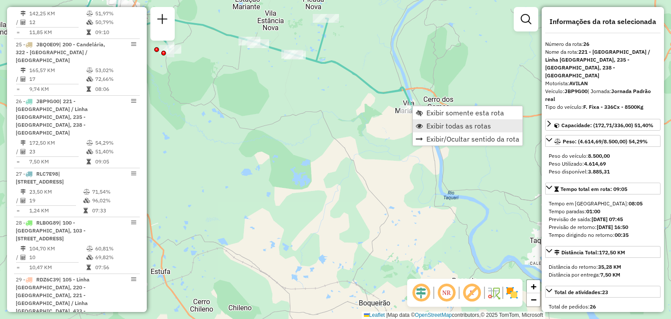
click at [433, 128] on span "Exibir todas as rotas" at bounding box center [458, 125] width 65 height 7
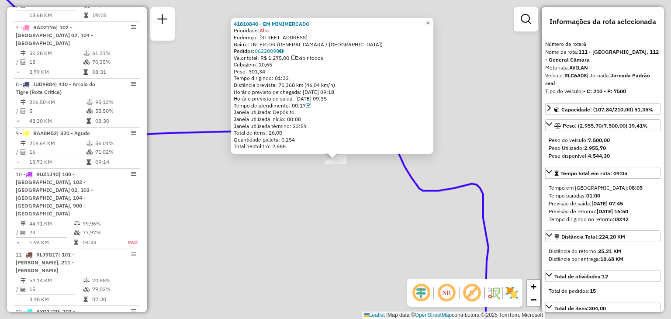
scroll to position [594, 0]
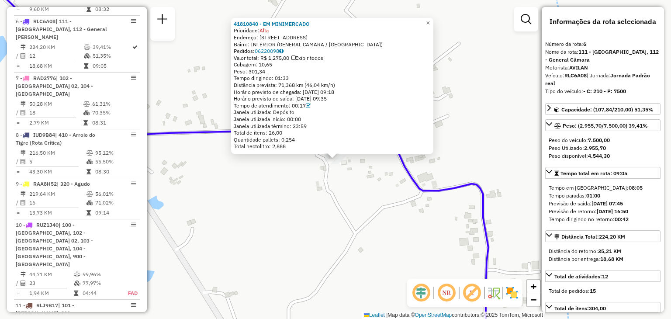
click at [369, 177] on div "41810840 - EM MINIMERCADO Prioridade: Alta Endereço: R VOLTA DOS FREITAS 1111 B…" at bounding box center [335, 159] width 671 height 319
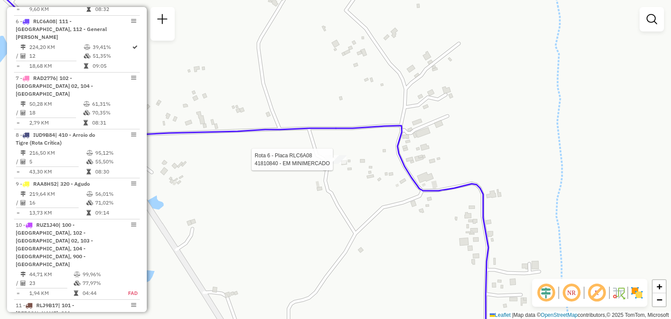
select select "**********"
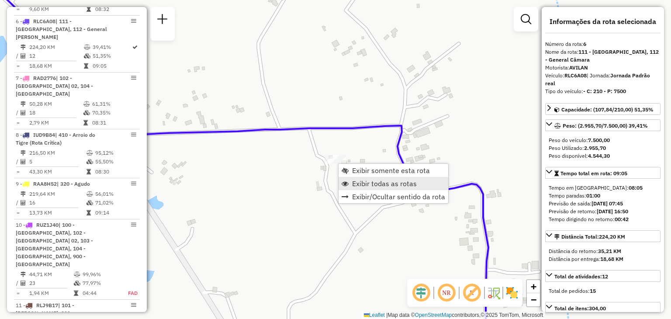
click at [357, 185] on span "Exibir todas as rotas" at bounding box center [384, 183] width 65 height 7
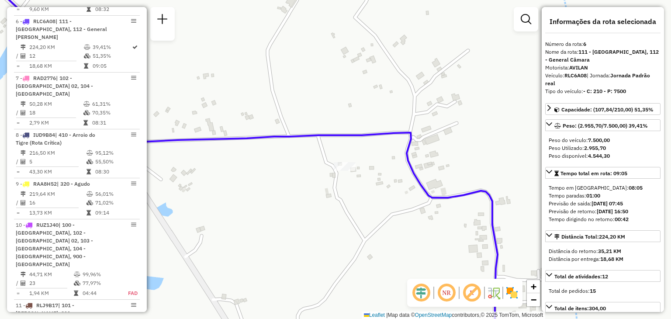
drag, startPoint x: 278, startPoint y: 175, endPoint x: 359, endPoint y: 198, distance: 84.0
click at [360, 204] on div "Janela de atendimento Grade de atendimento Capacidade Transportadoras Veículos …" at bounding box center [335, 159] width 671 height 319
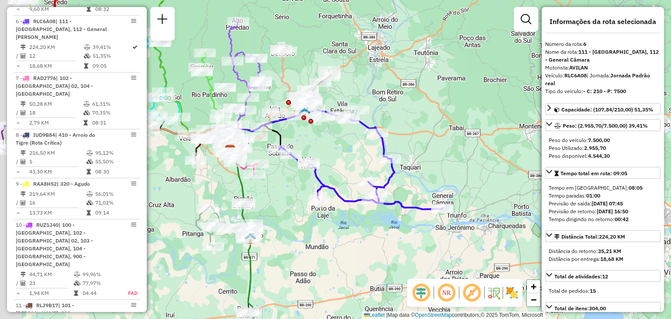
drag, startPoint x: 276, startPoint y: 152, endPoint x: 348, endPoint y: 142, distance: 72.8
click at [348, 142] on div "Janela de atendimento Grade de atendimento Capacidade Transportadoras Veículos …" at bounding box center [335, 159] width 671 height 319
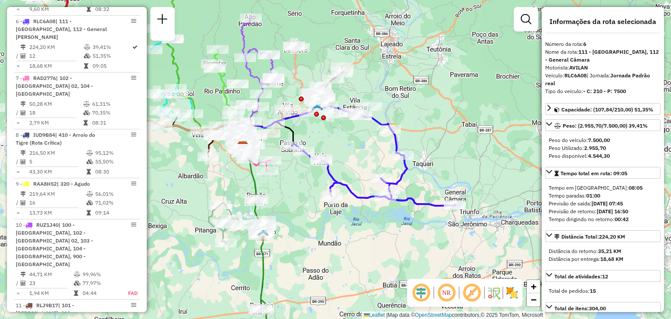
drag, startPoint x: 351, startPoint y: 179, endPoint x: 331, endPoint y: 149, distance: 35.6
click at [352, 163] on div "Rota 7 - Placa RAD2776 41815367 - [PERSON_NAME] S Rota 7 - Placa RAD2776 418091…" at bounding box center [335, 159] width 671 height 319
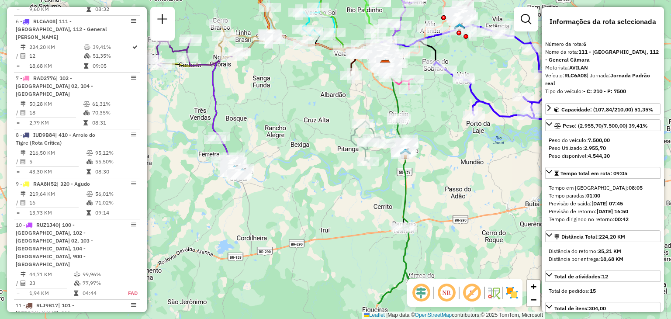
drag, startPoint x: 206, startPoint y: 196, endPoint x: 241, endPoint y: 178, distance: 39.1
click at [241, 178] on div "Janela de atendimento Grade de atendimento Capacidade Transportadoras Veículos …" at bounding box center [335, 159] width 671 height 319
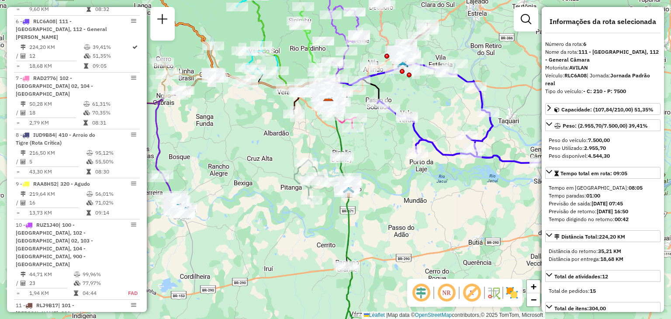
drag, startPoint x: 244, startPoint y: 170, endPoint x: 268, endPoint y: 169, distance: 24.5
click at [240, 173] on div "Janela de atendimento Grade de atendimento Capacidade Transportadoras Veículos …" at bounding box center [335, 159] width 671 height 319
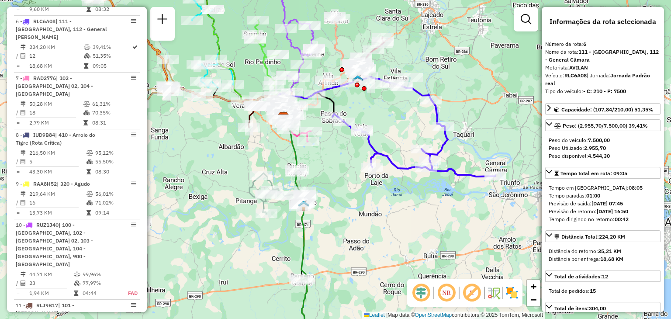
drag, startPoint x: 373, startPoint y: 169, endPoint x: 360, endPoint y: 165, distance: 14.2
click at [333, 178] on div "Janela de atendimento Grade de atendimento Capacidade Transportadoras Veículos …" at bounding box center [335, 159] width 671 height 319
drag, startPoint x: 614, startPoint y: 83, endPoint x: 598, endPoint y: 91, distance: 17.6
click at [610, 86] on div "Veículo: RLC6A08 | Jornada: Jornada Padrão real" at bounding box center [602, 80] width 115 height 16
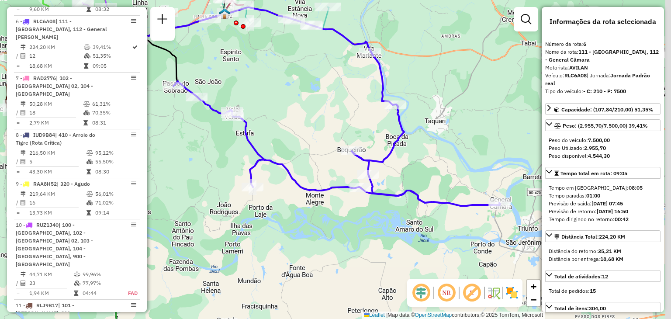
drag, startPoint x: 459, startPoint y: 186, endPoint x: 364, endPoint y: 148, distance: 102.2
click at [364, 148] on div "Janela de atendimento Grade de atendimento Capacidade Transportadoras Veículos …" at bounding box center [335, 159] width 671 height 319
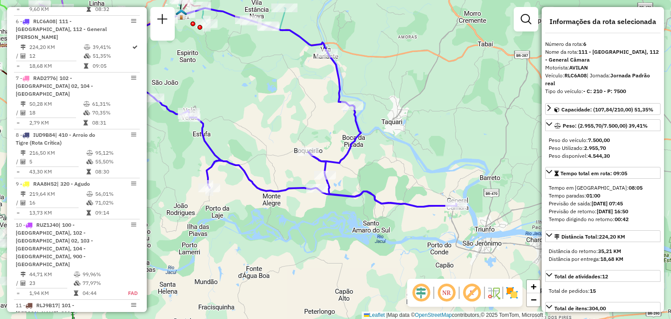
drag, startPoint x: 359, startPoint y: 155, endPoint x: 363, endPoint y: 161, distance: 7.9
click at [365, 163] on div "Janela de atendimento Grade de atendimento Capacidade Transportadoras Veículos …" at bounding box center [335, 159] width 671 height 319
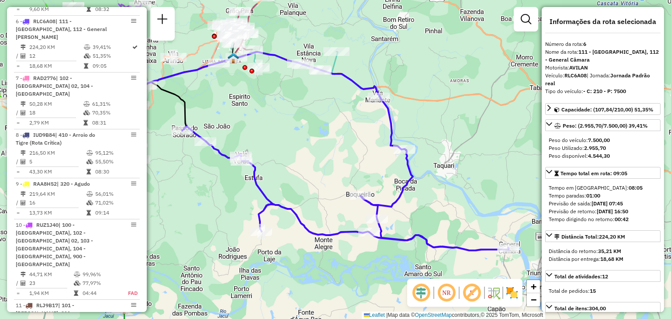
drag, startPoint x: 271, startPoint y: 72, endPoint x: 354, endPoint y: 90, distance: 84.8
click at [323, 107] on div "Janela de atendimento Grade de atendimento Capacidade Transportadoras Veículos …" at bounding box center [335, 159] width 671 height 319
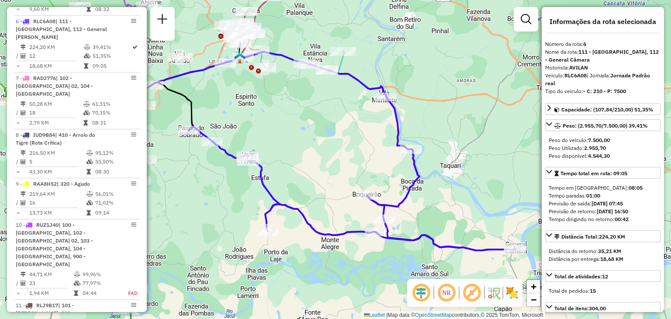
drag, startPoint x: 289, startPoint y: 78, endPoint x: 339, endPoint y: 137, distance: 77.4
click at [341, 141] on div "Rota 26 - Placa JBP9G00 41813228 - BAR E MINI MERCADO R Janela de atendimento G…" at bounding box center [335, 159] width 671 height 319
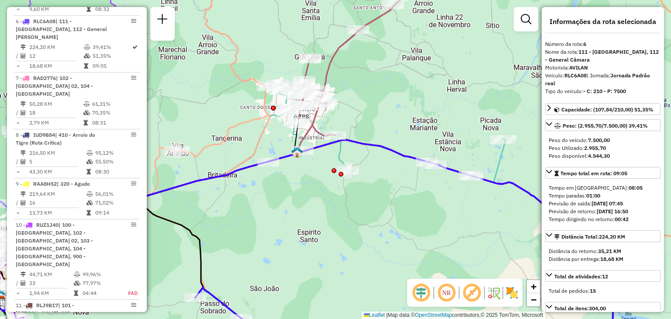
drag, startPoint x: 259, startPoint y: 39, endPoint x: 335, endPoint y: 171, distance: 151.8
click at [335, 171] on div "Janela de atendimento Grade de atendimento Capacidade Transportadoras Veículos …" at bounding box center [335, 159] width 671 height 319
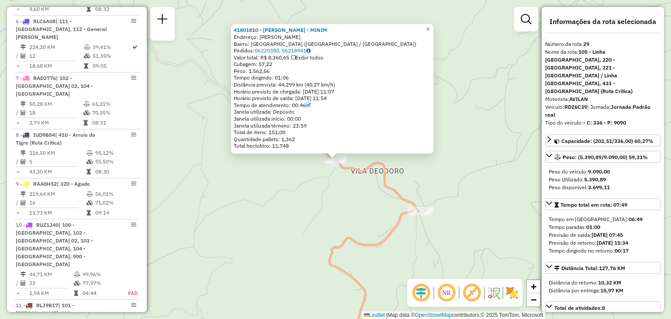
scroll to position [1599, 0]
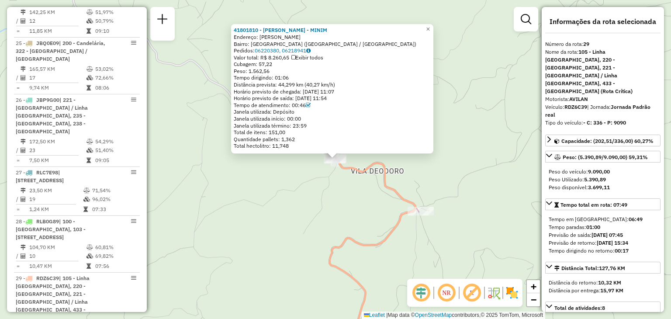
click at [319, 204] on div "41801810 - [PERSON_NAME] - MINIM Endereço: [PERSON_NAME] SN Bairro: [GEOGRAPHIC…" at bounding box center [335, 159] width 671 height 319
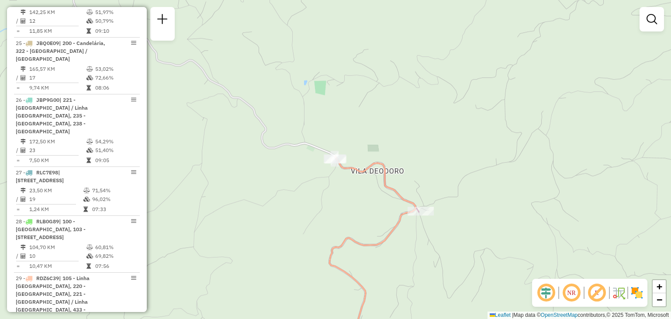
drag, startPoint x: 351, startPoint y: 258, endPoint x: 339, endPoint y: 174, distance: 84.3
click at [339, 174] on div "Janela de atendimento Grade de atendimento Capacidade Transportadoras Veículos …" at bounding box center [335, 159] width 671 height 319
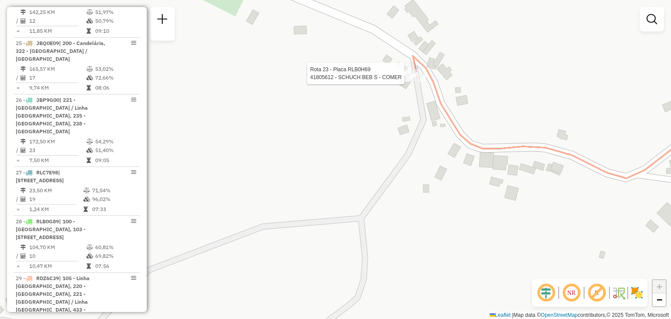
select select "**********"
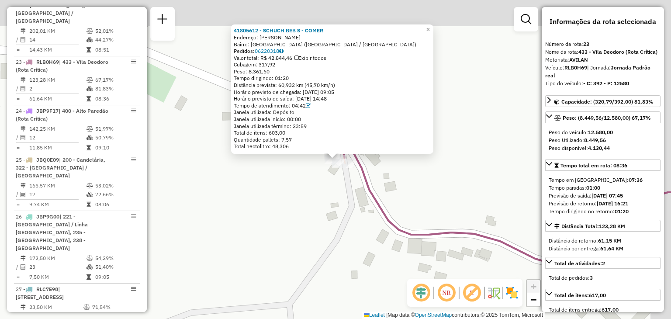
scroll to position [1444, 0]
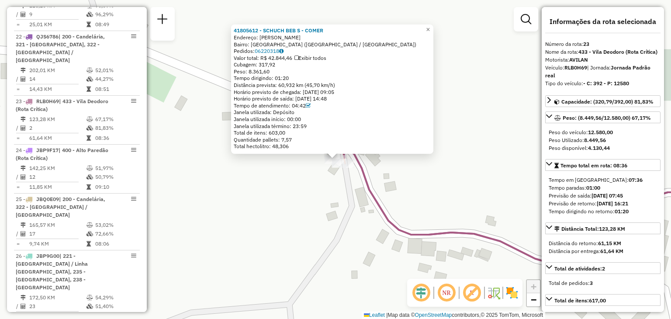
click at [365, 200] on div "41805612 - SCHUCH BEB S - COMER Endereço: [PERSON_NAME] SN Bairro: [GEOGRAPHIC_…" at bounding box center [335, 159] width 671 height 319
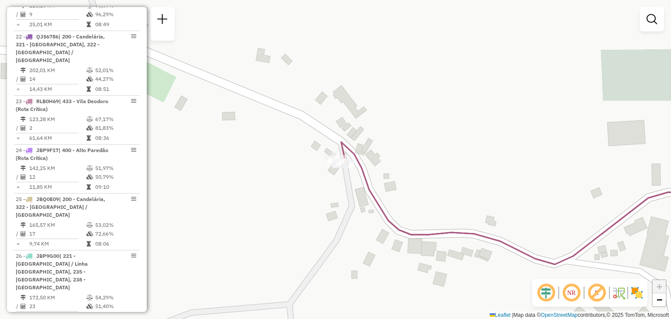
drag, startPoint x: 334, startPoint y: 222, endPoint x: 326, endPoint y: 203, distance: 20.8
click at [332, 221] on div "Janela de atendimento Grade de atendimento Capacidade Transportadoras Veículos …" at bounding box center [335, 159] width 671 height 319
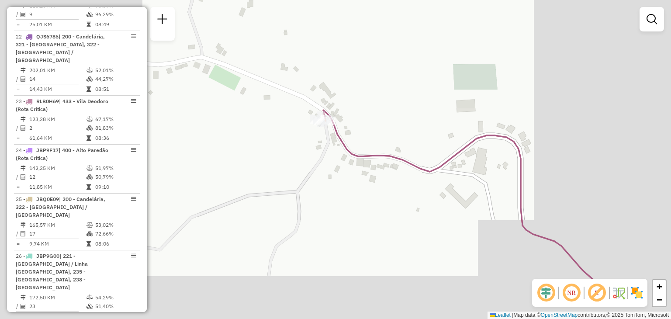
drag, startPoint x: 401, startPoint y: 207, endPoint x: 389, endPoint y: 145, distance: 63.9
click at [388, 129] on div "Janela de atendimento Grade de atendimento Capacidade Transportadoras Veículos …" at bounding box center [335, 159] width 671 height 319
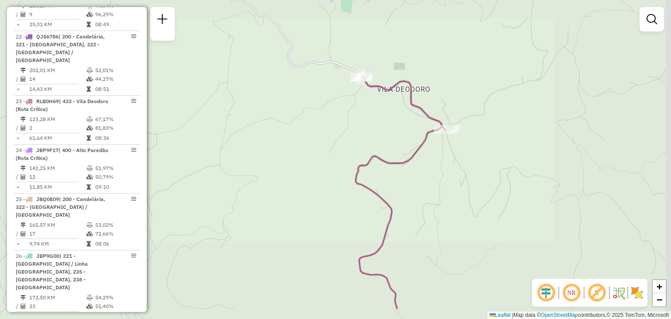
drag, startPoint x: 402, startPoint y: 172, endPoint x: 393, endPoint y: 127, distance: 45.8
click at [393, 126] on div "Janela de atendimento Grade de atendimento Capacidade Transportadoras Veículos …" at bounding box center [335, 159] width 671 height 319
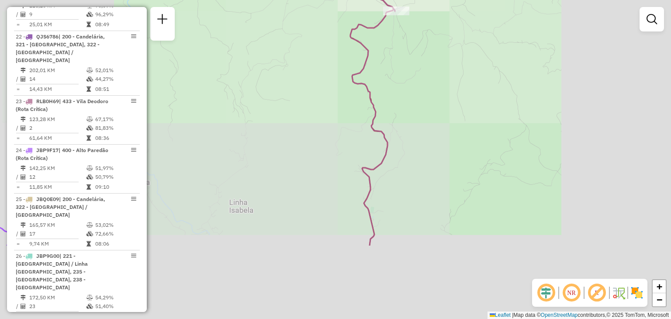
drag, startPoint x: 381, startPoint y: 133, endPoint x: 373, endPoint y: 90, distance: 43.9
click at [373, 90] on icon at bounding box center [371, 115] width 43 height 262
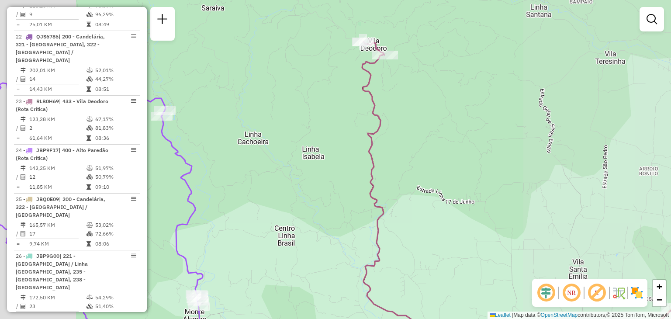
drag, startPoint x: 396, startPoint y: 168, endPoint x: 388, endPoint y: 71, distance: 96.9
click at [388, 71] on div "Janela de atendimento Grade de atendimento Capacidade Transportadoras Veículos …" at bounding box center [335, 159] width 671 height 319
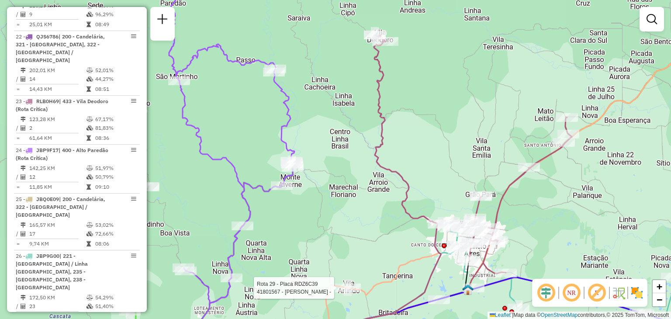
select select "**********"
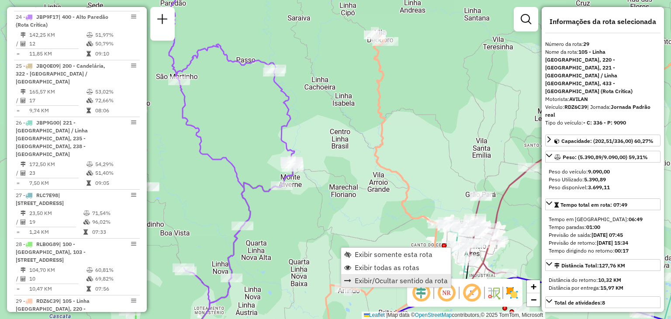
scroll to position [1599, 0]
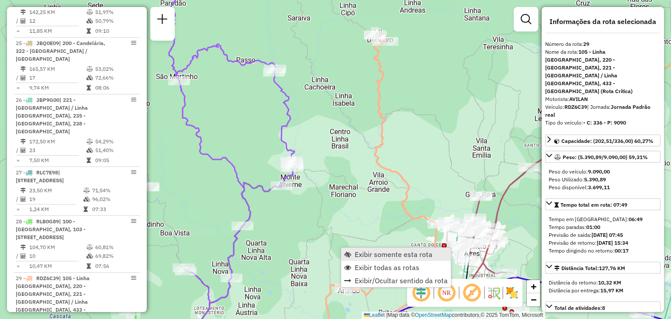
click at [364, 251] on span "Exibir somente esta rota" at bounding box center [394, 254] width 78 height 7
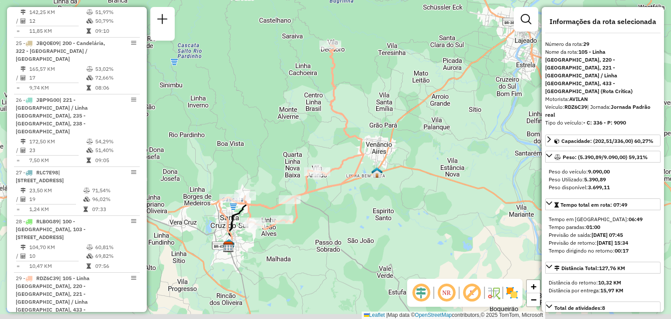
drag, startPoint x: 398, startPoint y: 135, endPoint x: 300, endPoint y: 128, distance: 98.1
click at [300, 128] on div "Janela de atendimento Grade de atendimento Capacidade Transportadoras Veículos …" at bounding box center [335, 159] width 671 height 319
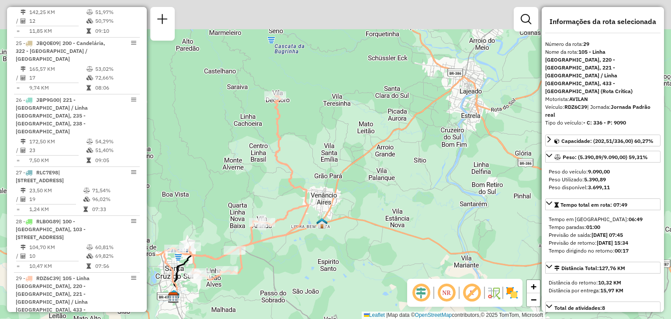
drag, startPoint x: 267, startPoint y: 58, endPoint x: 283, endPoint y: 116, distance: 60.2
click at [284, 118] on icon at bounding box center [241, 188] width 133 height 184
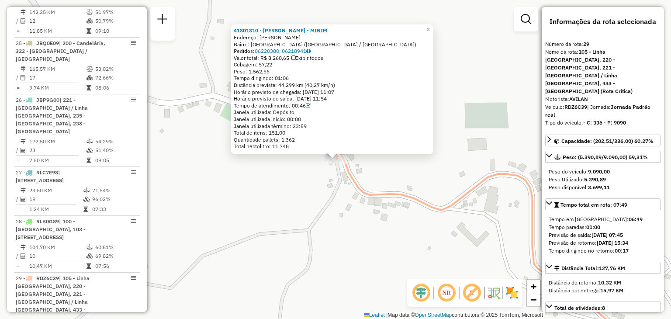
click at [269, 72] on span "Peso: 1.562,56" at bounding box center [252, 71] width 36 height 7
click at [369, 246] on div "41801810 - [PERSON_NAME] - MINIM Endereço: [PERSON_NAME] SN Bairro: [GEOGRAPHIC…" at bounding box center [335, 159] width 671 height 319
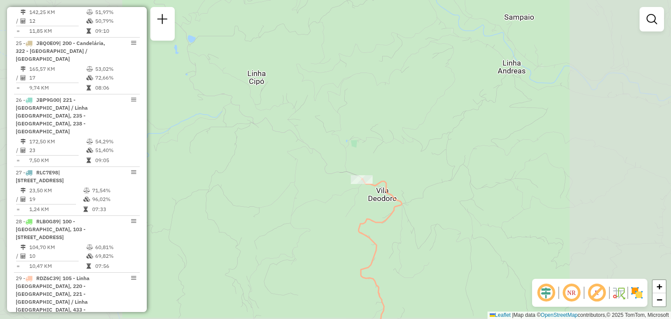
drag, startPoint x: 410, startPoint y: 241, endPoint x: 381, endPoint y: 149, distance: 96.0
click at [381, 149] on div "Janela de atendimento Grade de atendimento Capacidade Transportadoras Veículos …" at bounding box center [335, 159] width 671 height 319
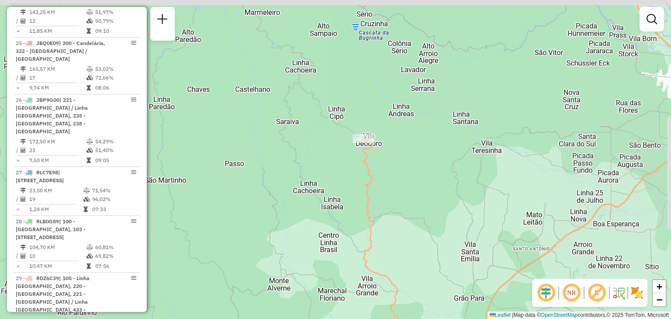
drag, startPoint x: 346, startPoint y: 193, endPoint x: 338, endPoint y: 131, distance: 62.5
click at [362, 138] on icon at bounding box center [393, 244] width 63 height 212
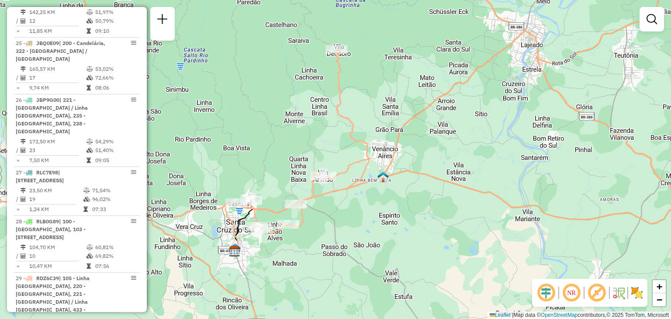
click at [371, 93] on div "Rota 29 - Placa RDZ6C39 41801810 - [PERSON_NAME] - MINIM Janela de atendimento …" at bounding box center [335, 159] width 671 height 319
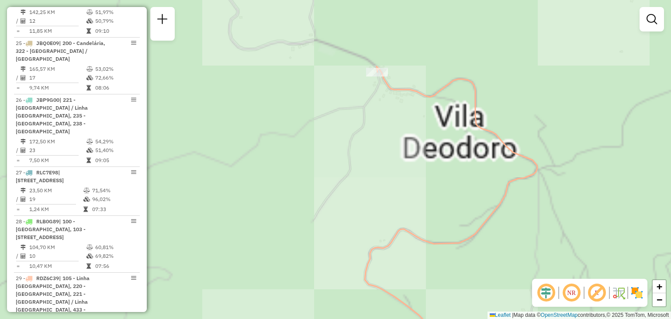
drag, startPoint x: 346, startPoint y: 131, endPoint x: 331, endPoint y: 142, distance: 18.4
click at [331, 142] on div "Janela de atendimento Grade de atendimento Capacidade Transportadoras Veículos …" at bounding box center [335, 159] width 671 height 319
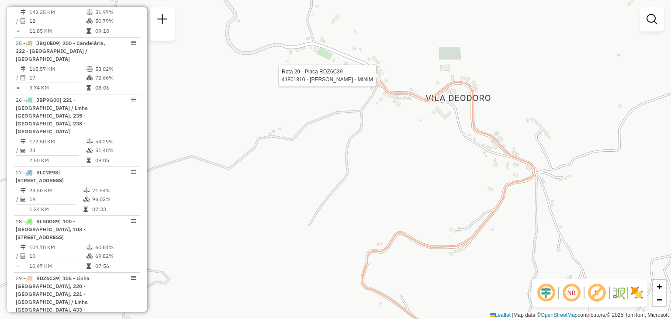
select select "**********"
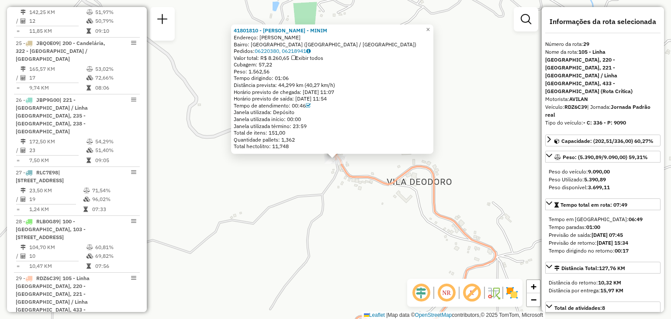
click at [320, 169] on div "41801810 - [PERSON_NAME] - MINIM Endereço: [PERSON_NAME] SN Bairro: [GEOGRAPHIC…" at bounding box center [335, 159] width 671 height 319
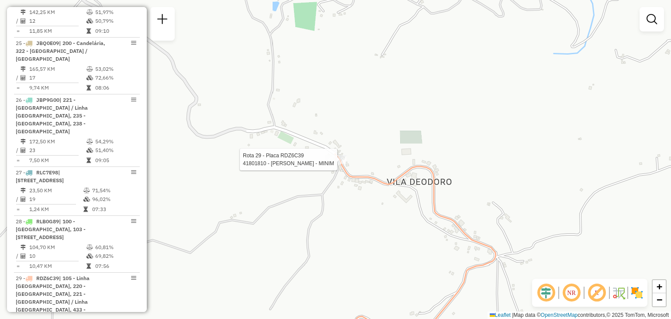
select select "**********"
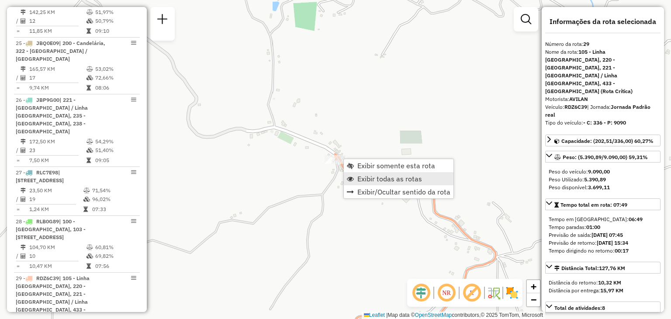
click at [359, 179] on span "Exibir todas as rotas" at bounding box center [389, 178] width 65 height 7
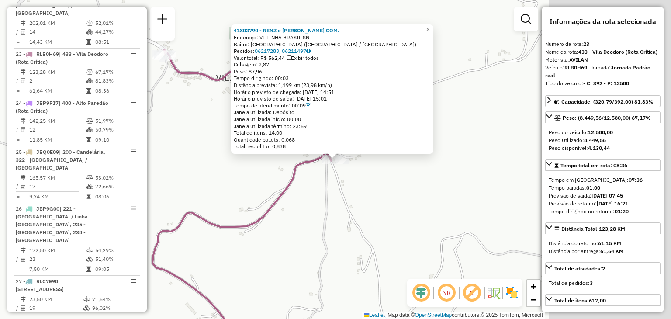
scroll to position [1444, 0]
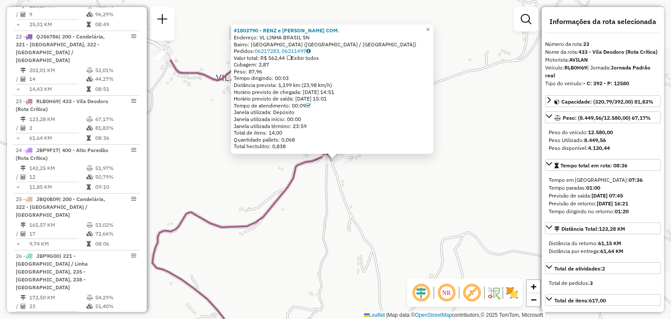
click at [256, 186] on div "41803790 - RENZ e [PERSON_NAME] COM. Endereço: VL LINHA BRASIL SN Bairro: [GEOG…" at bounding box center [335, 159] width 671 height 319
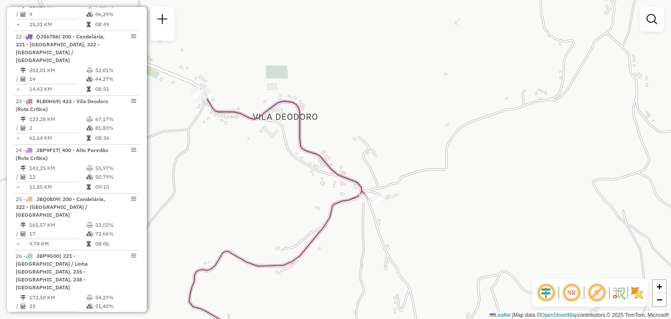
drag, startPoint x: 270, startPoint y: 194, endPoint x: 391, endPoint y: 260, distance: 138.3
click at [397, 275] on div "Janela de atendimento Grade de atendimento Capacidade Transportadoras Veículos …" at bounding box center [335, 159] width 671 height 319
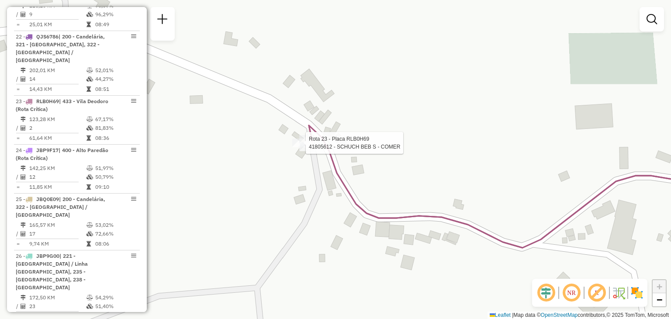
select select "**********"
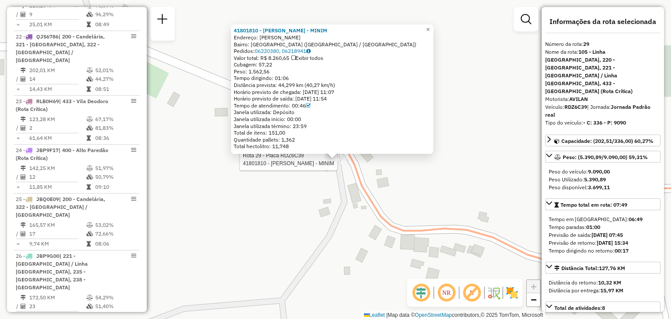
scroll to position [1599, 0]
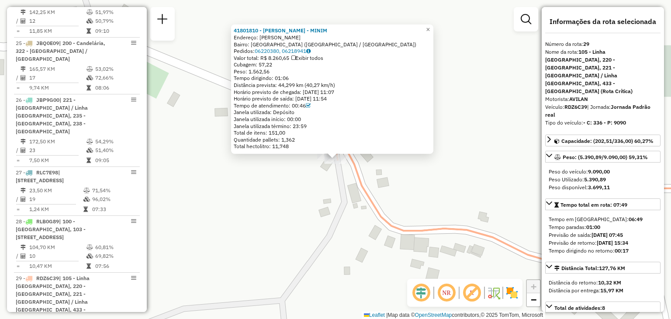
click at [295, 182] on div "41801810 - [PERSON_NAME] - MINIM Endereço: [PERSON_NAME] SN Bairro: [GEOGRAPHIC…" at bounding box center [335, 159] width 671 height 319
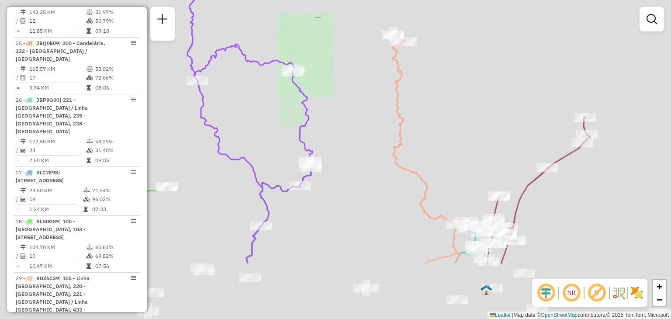
drag, startPoint x: 461, startPoint y: 69, endPoint x: 434, endPoint y: 48, distance: 34.2
click at [434, 46] on div "Janela de atendimento Grade de atendimento Capacidade Transportadoras Veículos …" at bounding box center [335, 159] width 671 height 319
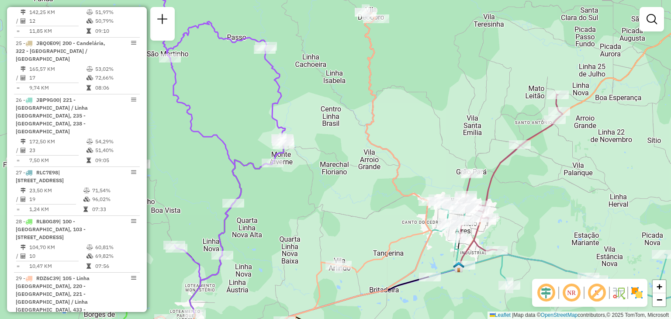
drag, startPoint x: 496, startPoint y: 98, endPoint x: 485, endPoint y: 89, distance: 14.3
click at [485, 87] on div "Janela de atendimento Grade de atendimento Capacidade Transportadoras Veículos …" at bounding box center [335, 159] width 671 height 319
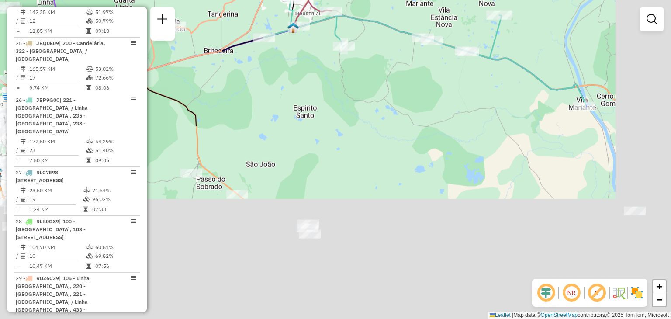
drag, startPoint x: 402, startPoint y: 63, endPoint x: 363, endPoint y: 28, distance: 52.3
click at [351, 2] on div "Janela de atendimento Grade de atendimento Capacidade Transportadoras Veículos …" at bounding box center [335, 159] width 671 height 319
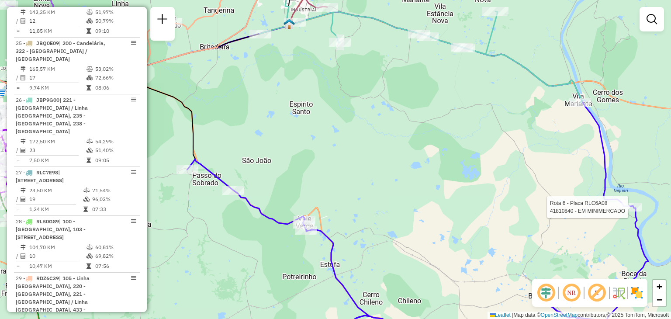
select select "**********"
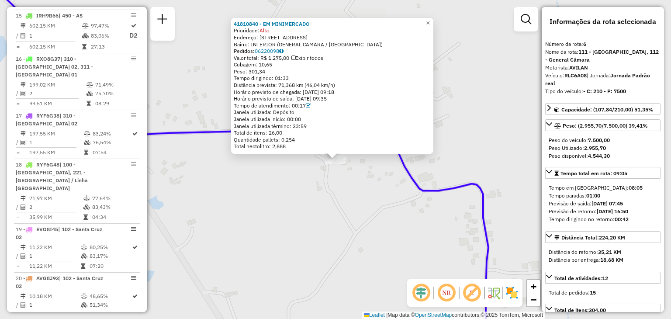
scroll to position [594, 0]
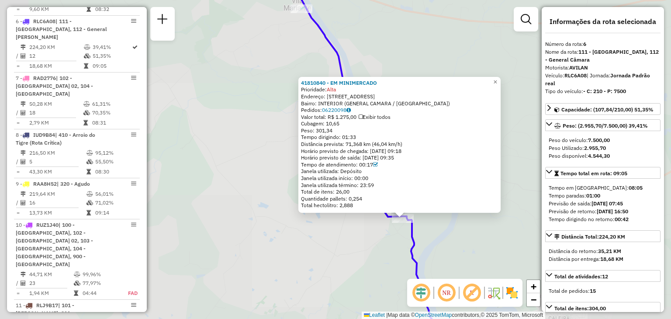
click at [251, 133] on div "41810840 - EM MINIMERCADO Prioridade: Alta Endereço: R VOLTA DOS FREITAS 1111 B…" at bounding box center [335, 159] width 671 height 319
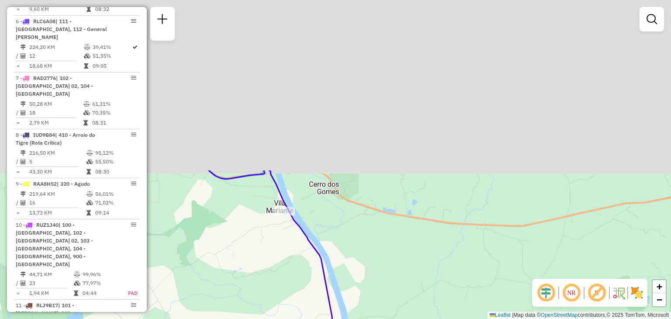
drag, startPoint x: 299, startPoint y: 53, endPoint x: 315, endPoint y: 198, distance: 145.9
click at [282, 255] on div "Janela de atendimento Grade de atendimento Capacidade Transportadoras Veículos …" at bounding box center [335, 159] width 671 height 319
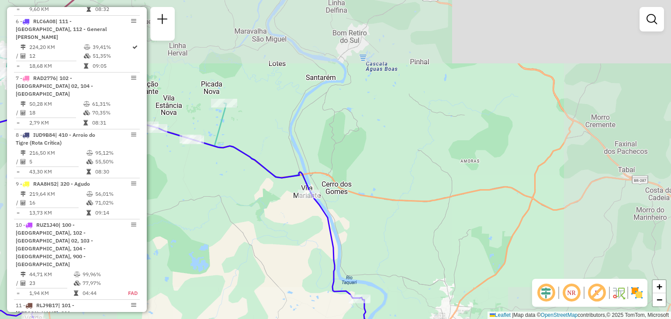
click at [440, 205] on div "Janela de atendimento Grade de atendimento Capacidade Transportadoras Veículos …" at bounding box center [335, 159] width 671 height 319
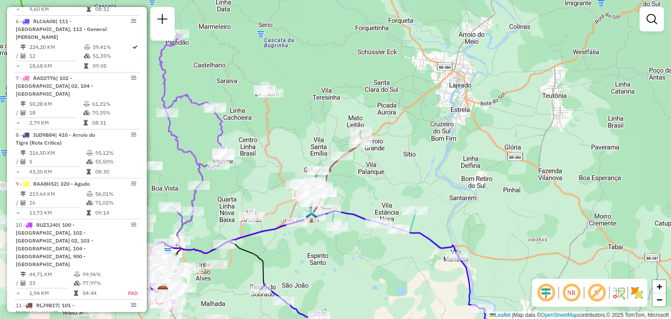
drag, startPoint x: 293, startPoint y: 152, endPoint x: 368, endPoint y: 159, distance: 75.4
click at [368, 159] on div "Janela de atendimento Grade de atendimento Capacidade Transportadoras Veículos …" at bounding box center [335, 159] width 671 height 319
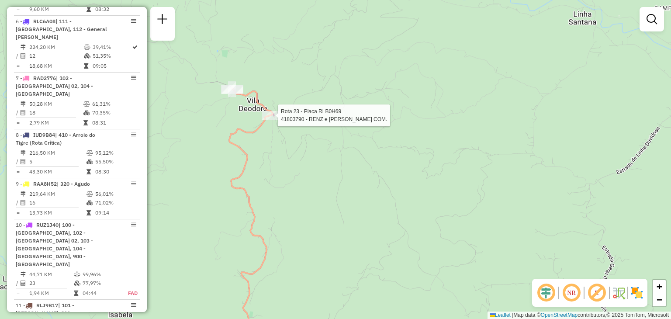
select select "**********"
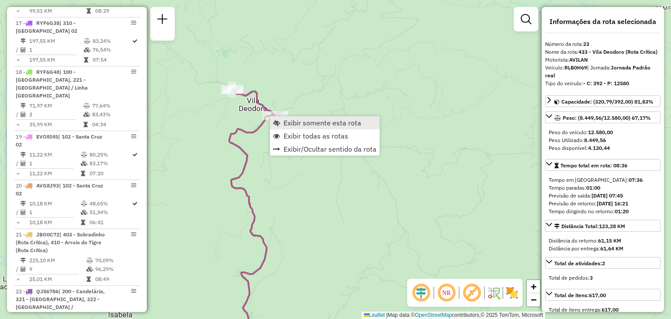
scroll to position [1444, 0]
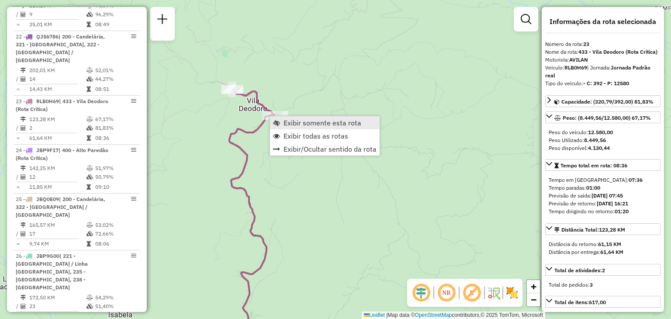
click at [284, 126] on span "Exibir somente esta rota" at bounding box center [322, 122] width 78 height 7
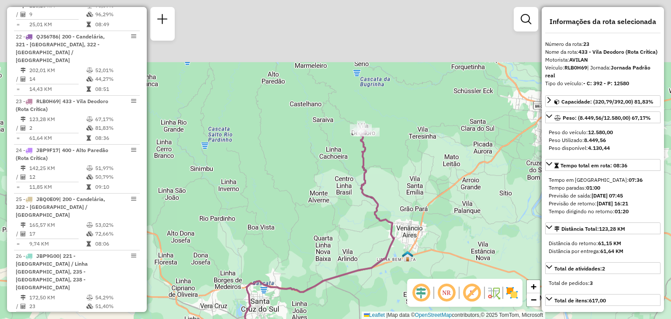
drag, startPoint x: 370, startPoint y: 134, endPoint x: 355, endPoint y: 181, distance: 50.0
click at [355, 181] on div "Janela de atendimento Grade de atendimento Capacidade Transportadoras Veículos …" at bounding box center [335, 159] width 671 height 319
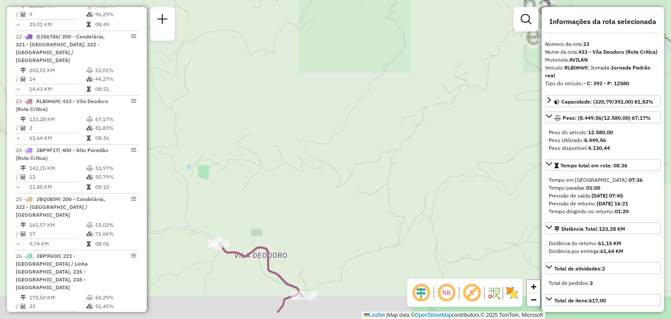
drag, startPoint x: 322, startPoint y: 264, endPoint x: 322, endPoint y: 180, distance: 83.8
click at [326, 174] on div "Janela de atendimento Grade de atendimento Capacidade Transportadoras Veículos …" at bounding box center [335, 159] width 671 height 319
